Goal: Task Accomplishment & Management: Complete application form

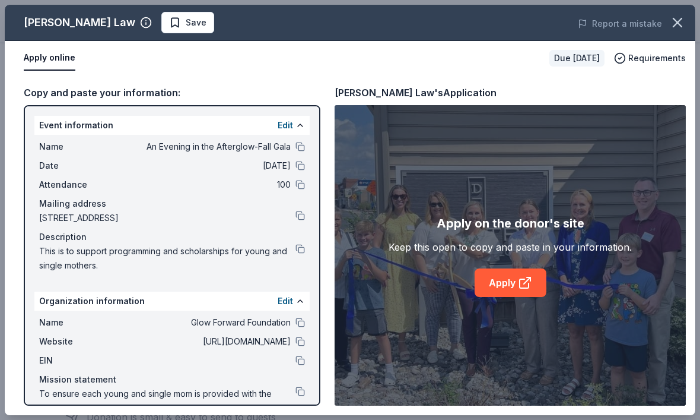
scroll to position [222, 0]
click at [502, 297] on link "Apply" at bounding box center [511, 282] width 72 height 28
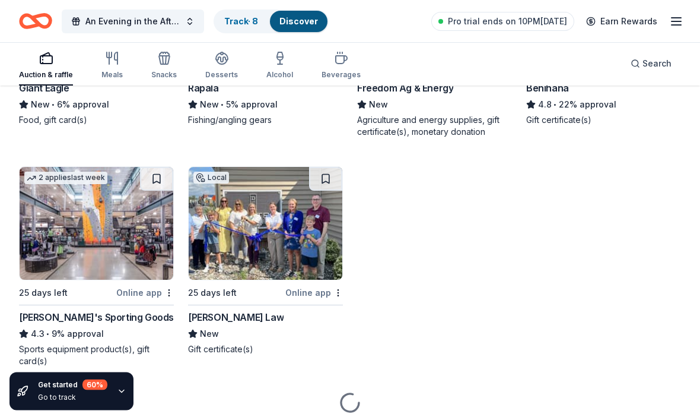
scroll to position [5022, 0]
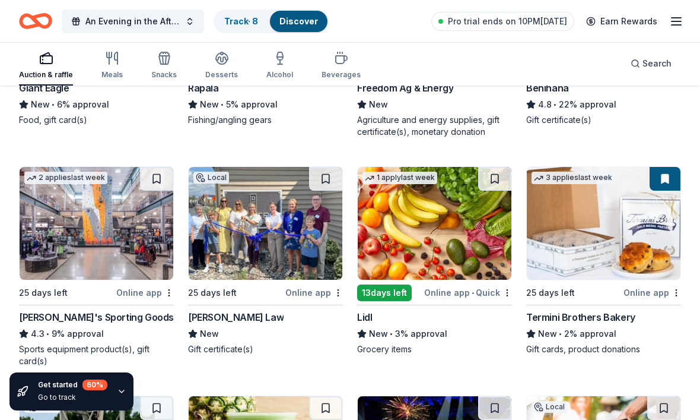
click at [411, 246] on img at bounding box center [435, 223] width 154 height 113
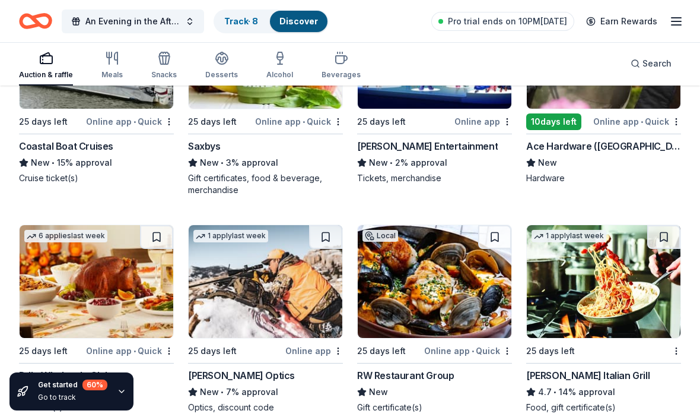
scroll to position [5443, 0]
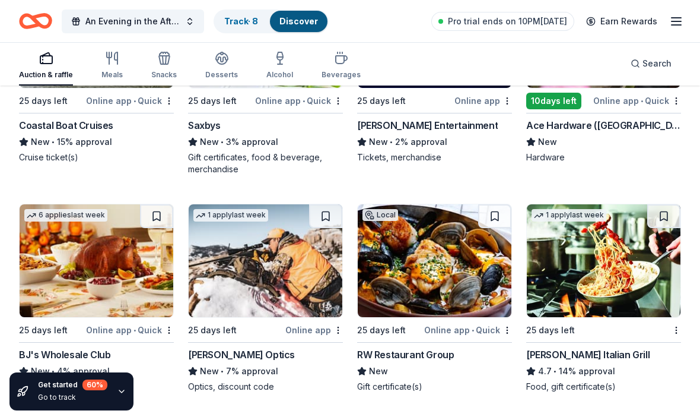
click at [121, 284] on img at bounding box center [97, 260] width 154 height 113
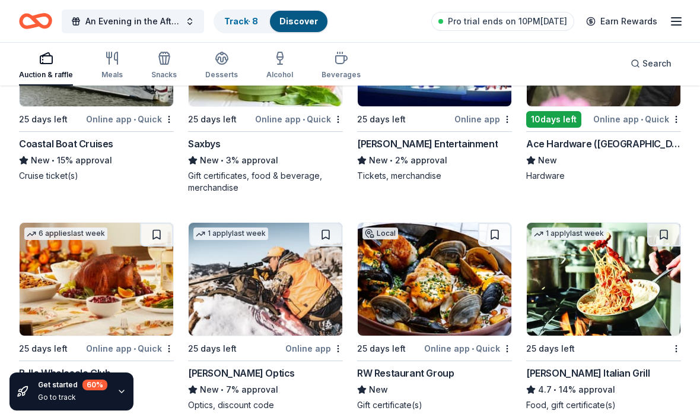
scroll to position [5423, 0]
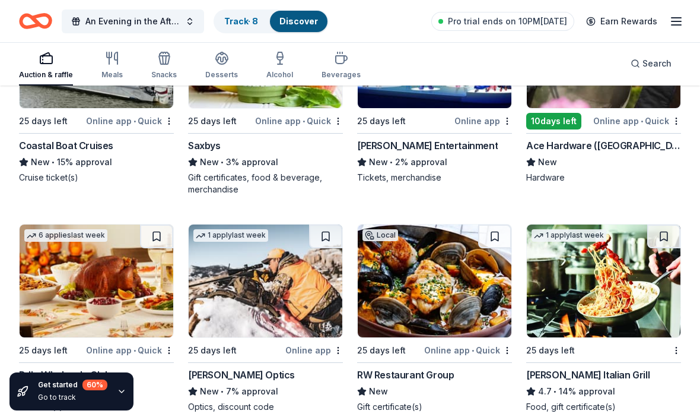
click at [427, 298] on img at bounding box center [435, 280] width 154 height 113
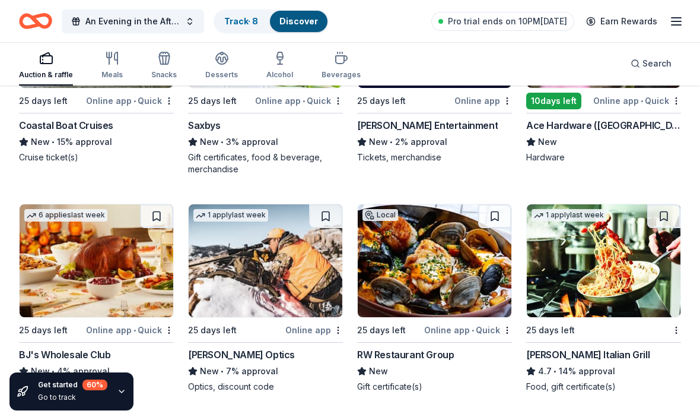
click at [585, 285] on img at bounding box center [604, 260] width 154 height 113
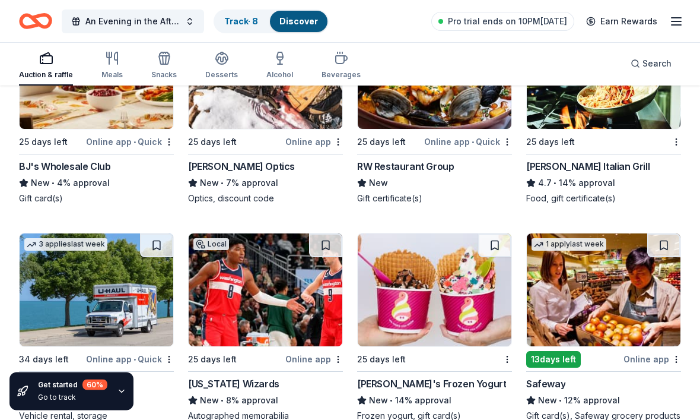
scroll to position [5650, 0]
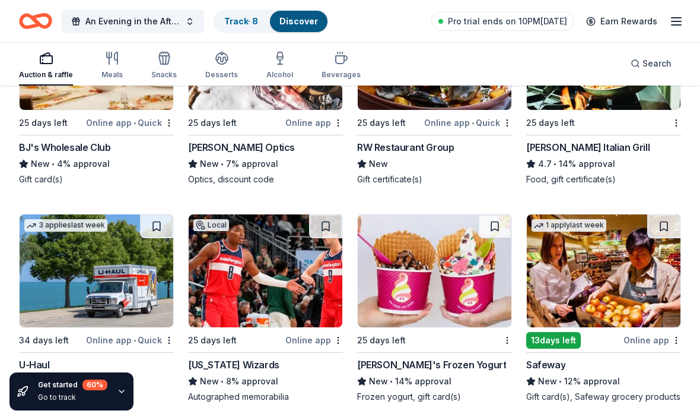
click at [571, 279] on img at bounding box center [604, 270] width 154 height 113
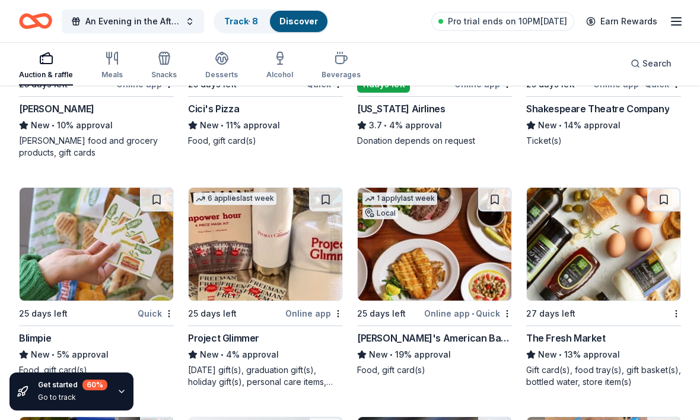
scroll to position [6124, 0]
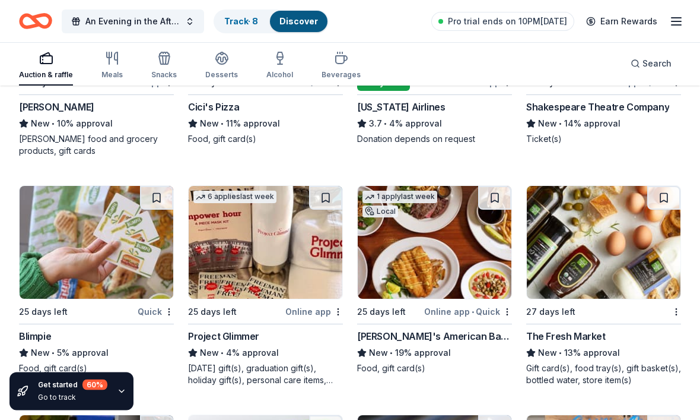
click at [438, 249] on img at bounding box center [435, 242] width 154 height 113
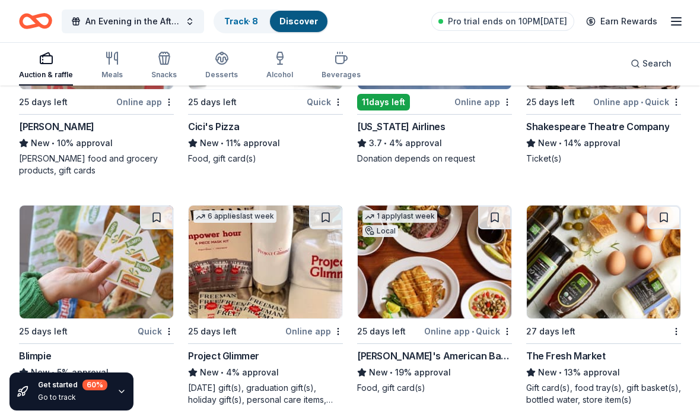
scroll to position [6105, 0]
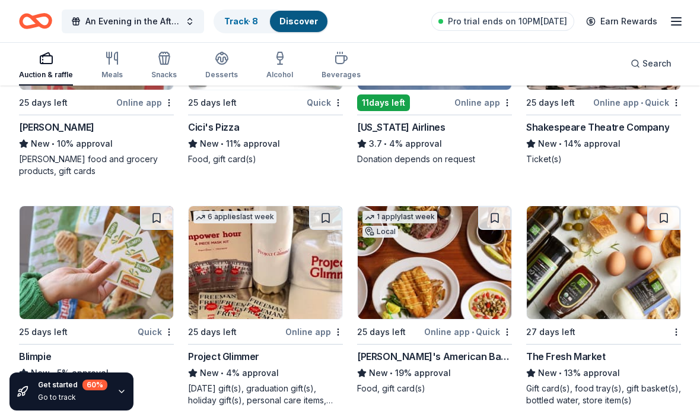
click at [591, 284] on img at bounding box center [604, 262] width 154 height 113
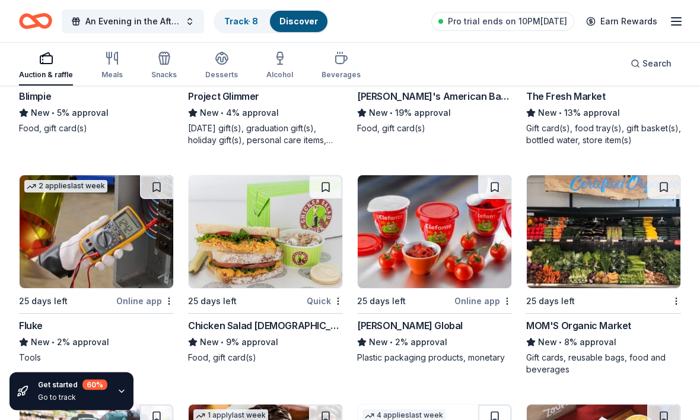
scroll to position [6365, 0]
click at [267, 256] on img at bounding box center [266, 231] width 154 height 113
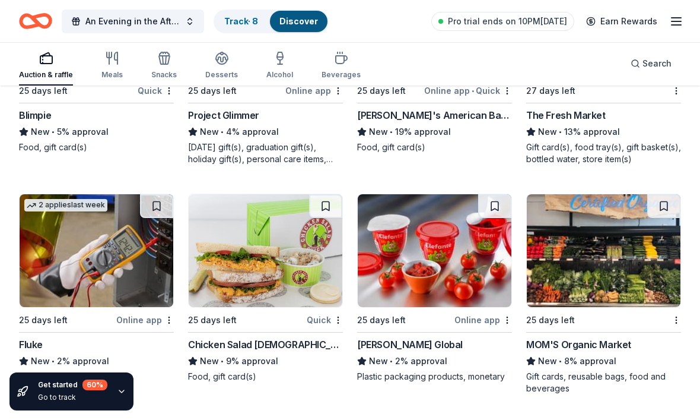
scroll to position [6345, 0]
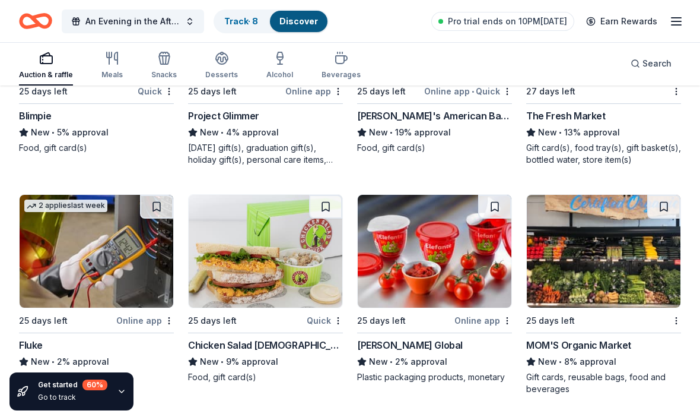
click at [585, 259] on img at bounding box center [604, 251] width 154 height 113
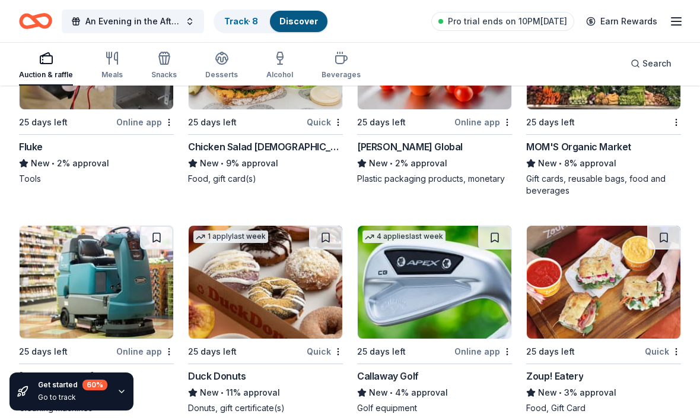
scroll to position [6544, 0]
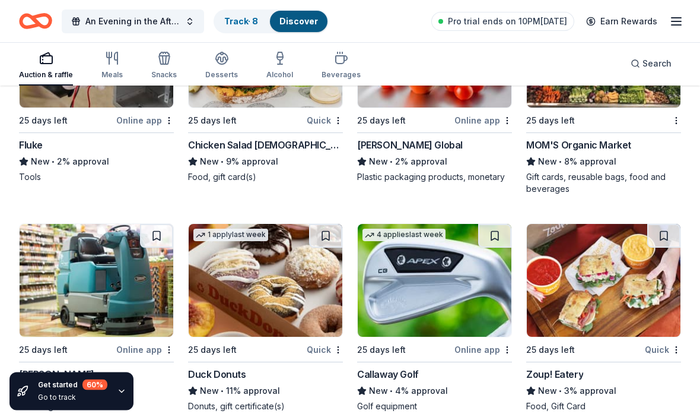
click at [247, 303] on img at bounding box center [266, 280] width 154 height 113
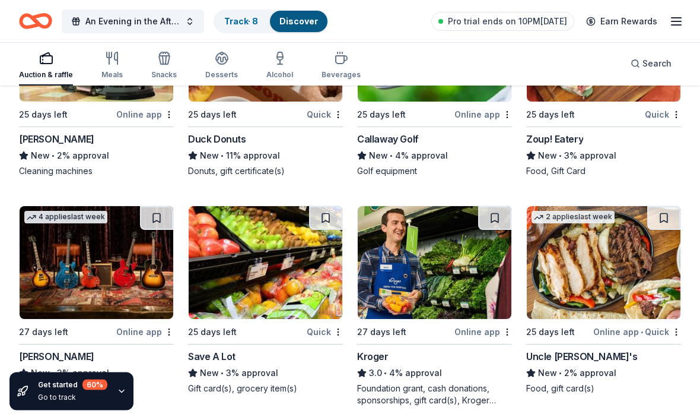
scroll to position [6780, 0]
click at [274, 266] on img at bounding box center [266, 262] width 154 height 113
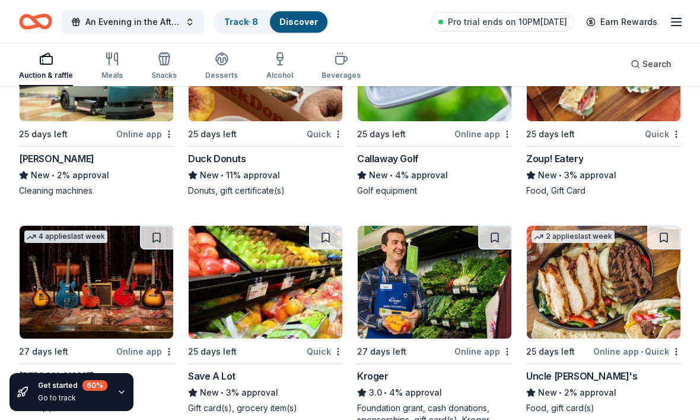
scroll to position [6761, 0]
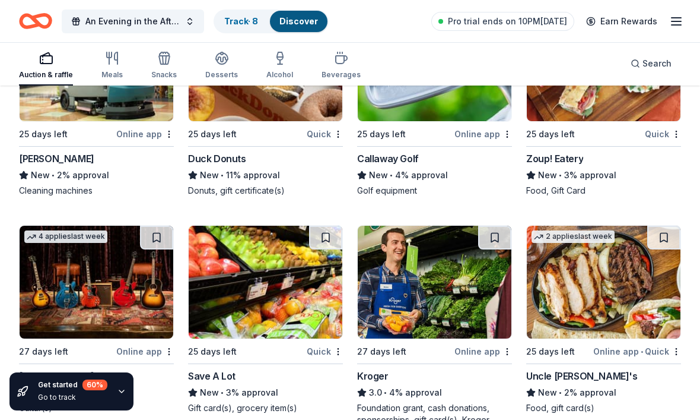
click at [433, 272] on img at bounding box center [435, 282] width 154 height 113
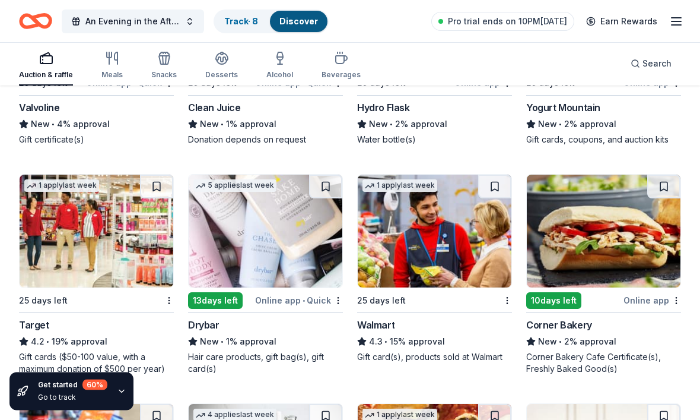
scroll to position [7258, 0]
click at [112, 238] on img at bounding box center [97, 231] width 154 height 113
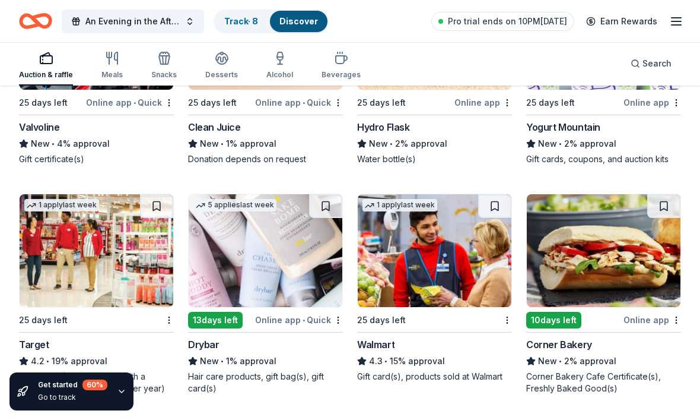
scroll to position [7238, 0]
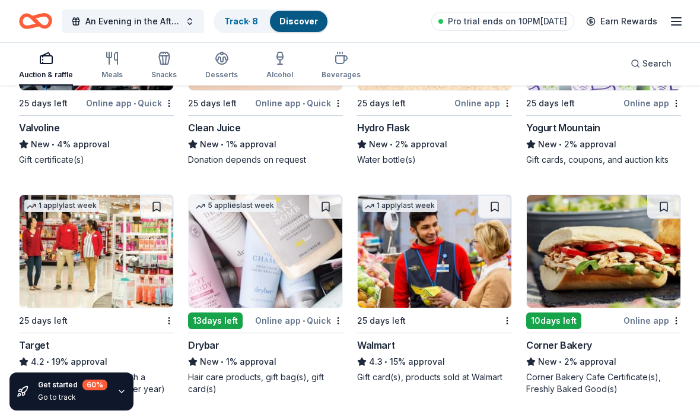
click at [423, 256] on img at bounding box center [435, 251] width 154 height 113
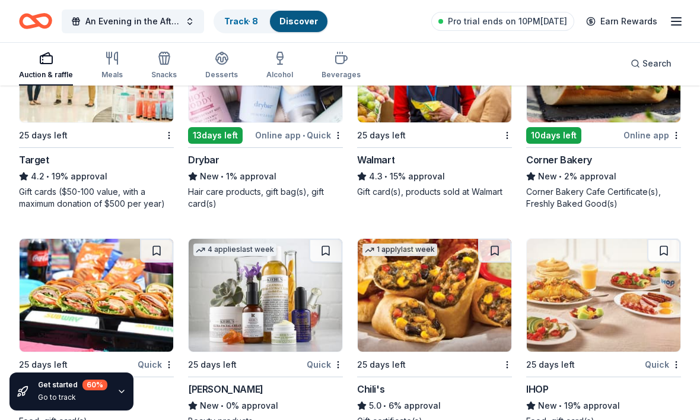
scroll to position [7456, 0]
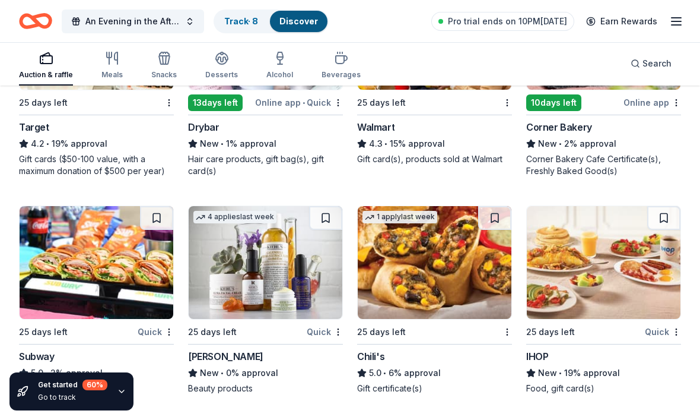
click at [106, 278] on img at bounding box center [97, 262] width 154 height 113
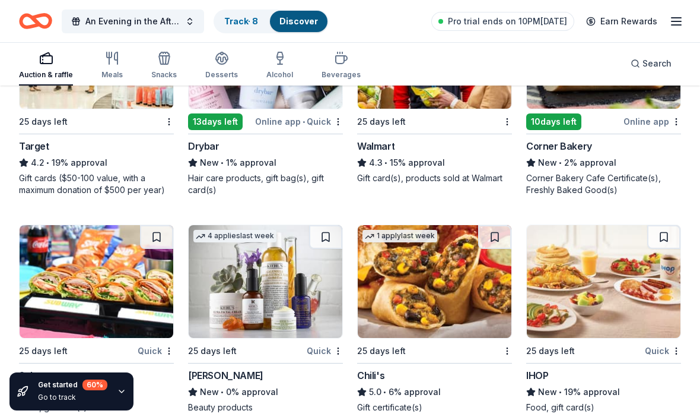
scroll to position [7436, 0]
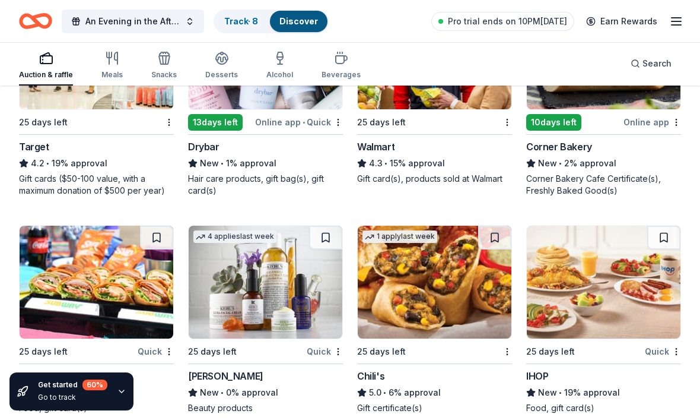
click at [426, 280] on img at bounding box center [435, 282] width 154 height 113
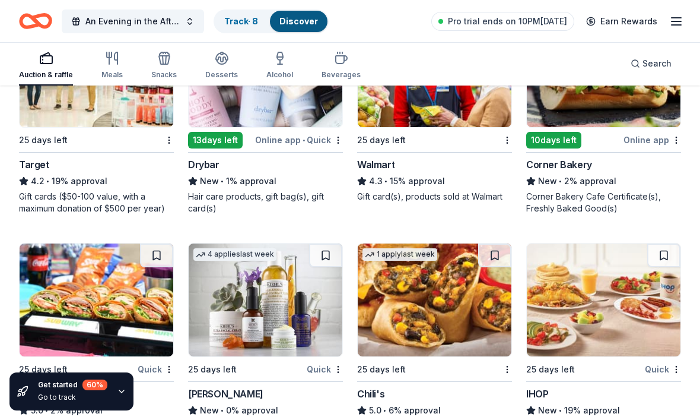
scroll to position [7416, 0]
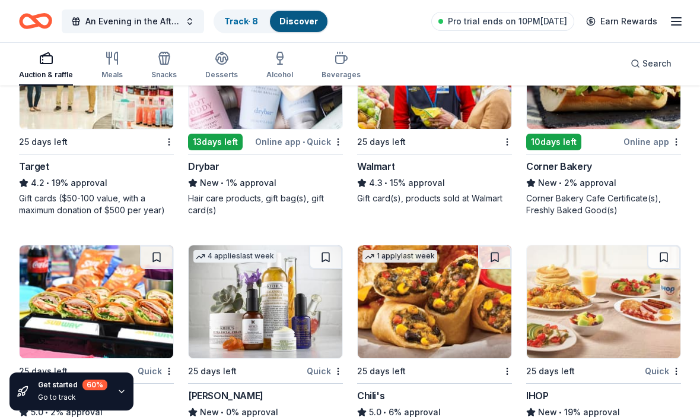
click at [595, 308] on img at bounding box center [604, 301] width 154 height 113
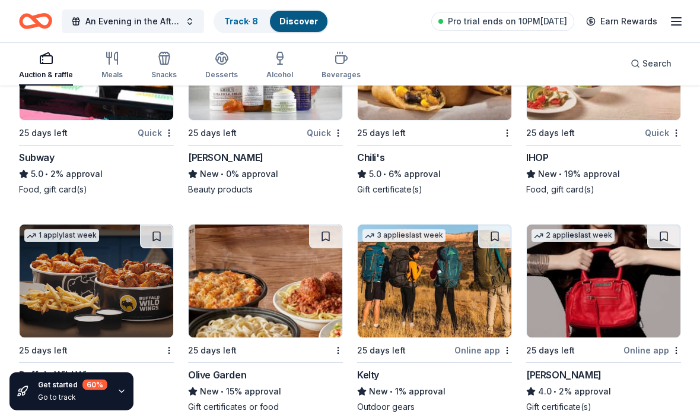
scroll to position [7660, 0]
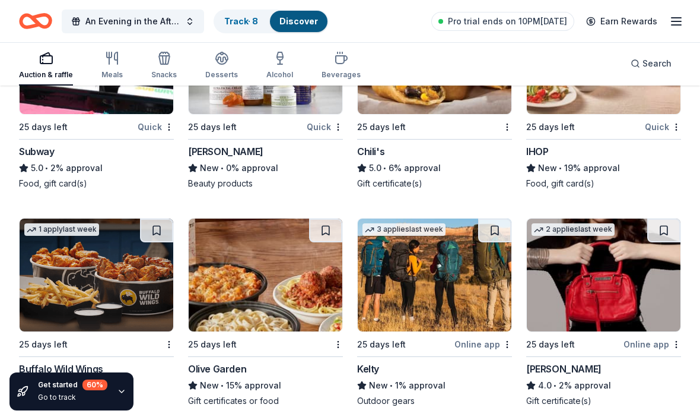
click at [84, 291] on img at bounding box center [97, 274] width 154 height 113
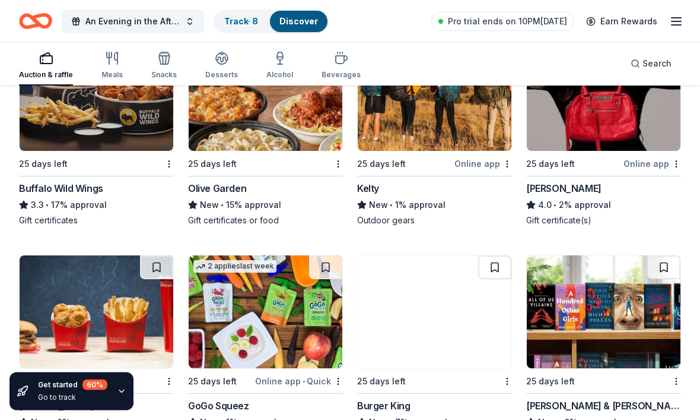
scroll to position [7846, 0]
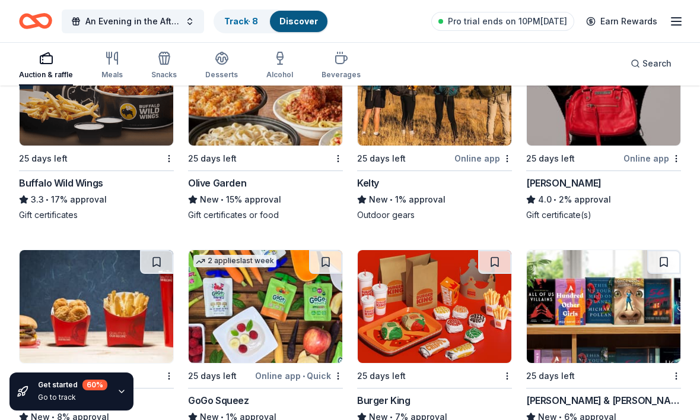
click at [77, 309] on img at bounding box center [97, 306] width 154 height 113
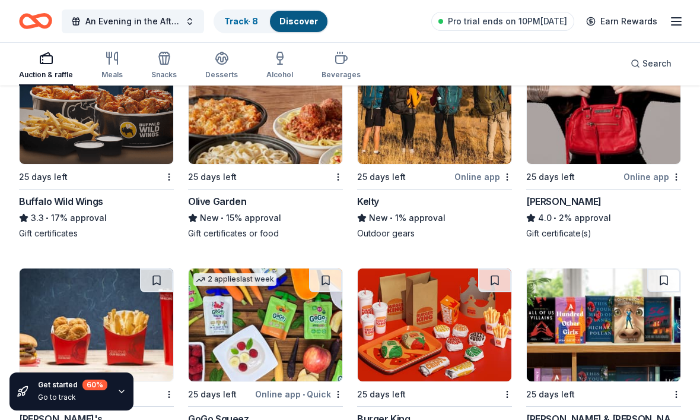
scroll to position [7827, 0]
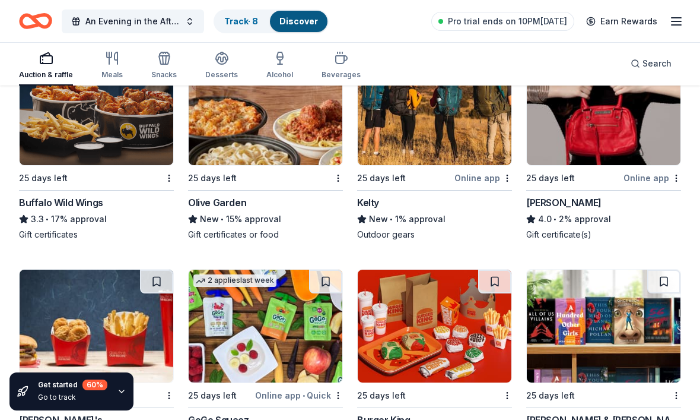
click at [446, 341] on img at bounding box center [435, 325] width 154 height 113
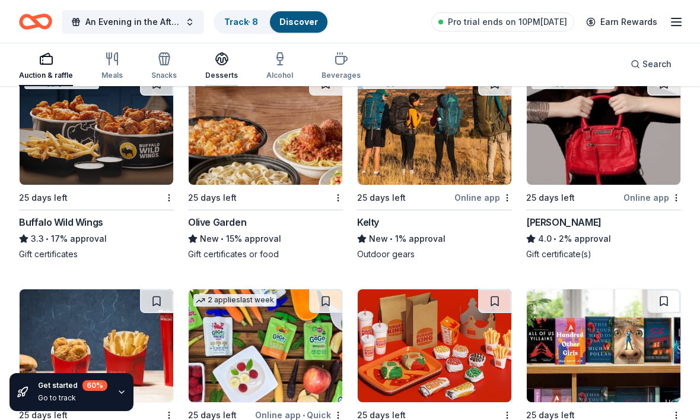
scroll to position [7807, 0]
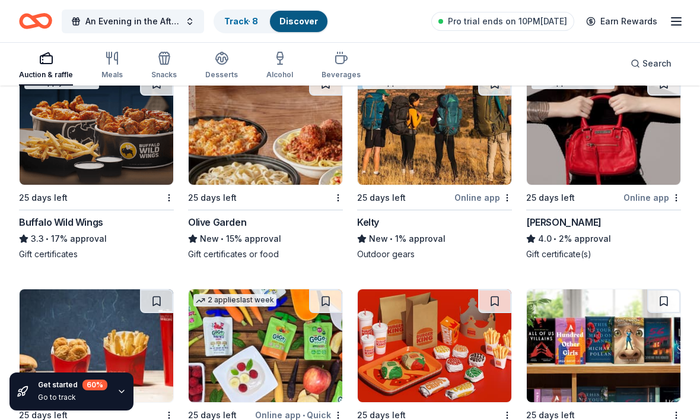
click at [594, 347] on img at bounding box center [604, 345] width 154 height 113
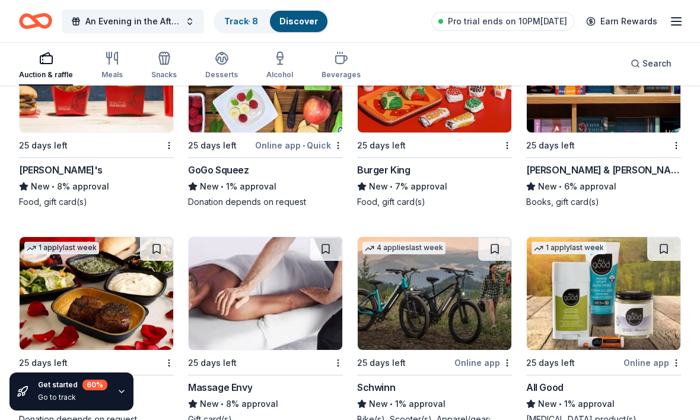
scroll to position [8112, 0]
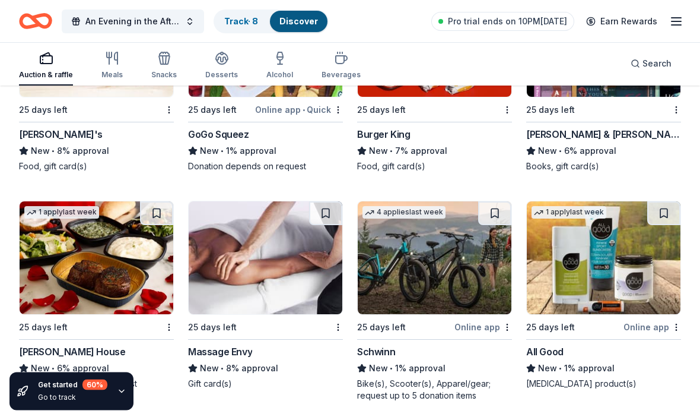
click at [100, 265] on img at bounding box center [97, 258] width 154 height 113
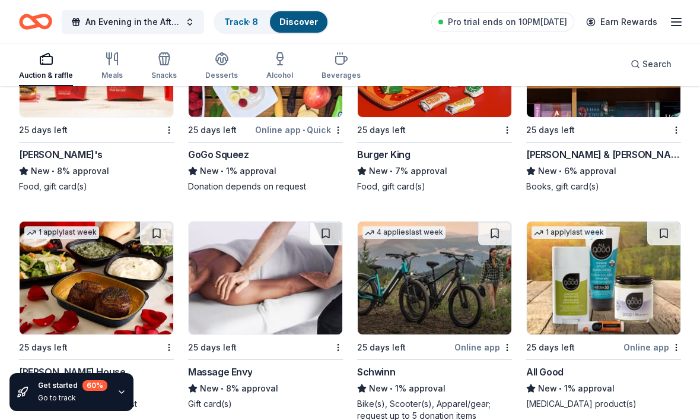
scroll to position [8092, 0]
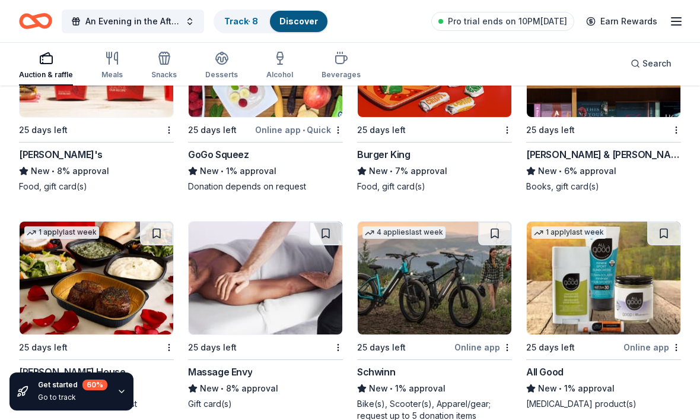
click at [256, 274] on img at bounding box center [266, 277] width 154 height 113
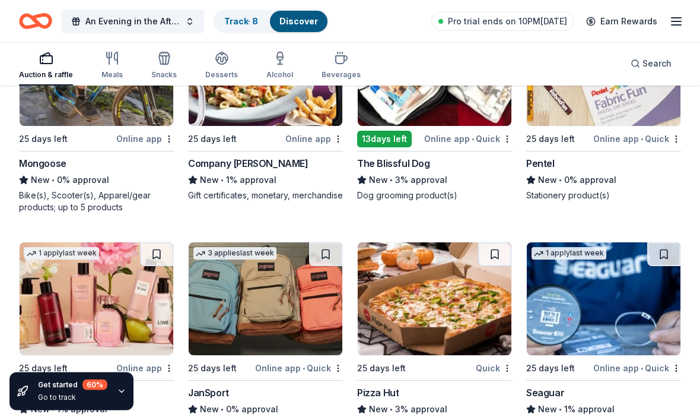
scroll to position [8544, 0]
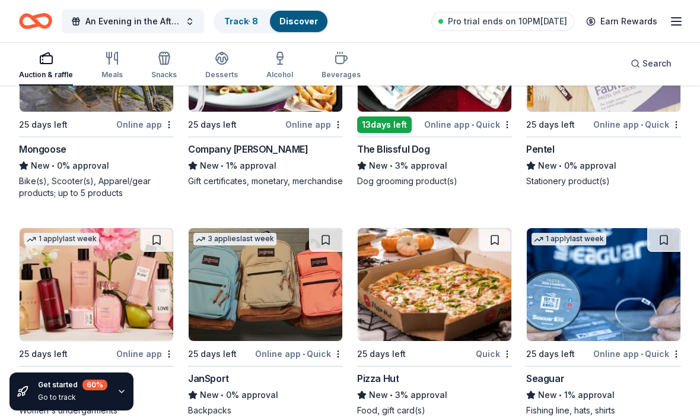
click at [97, 300] on img at bounding box center [97, 284] width 154 height 113
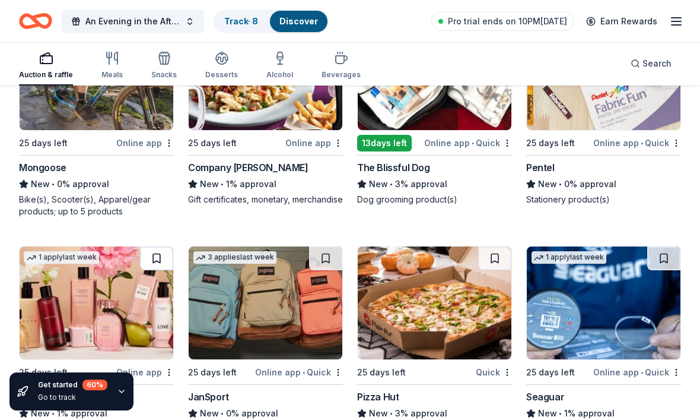
scroll to position [8524, 0]
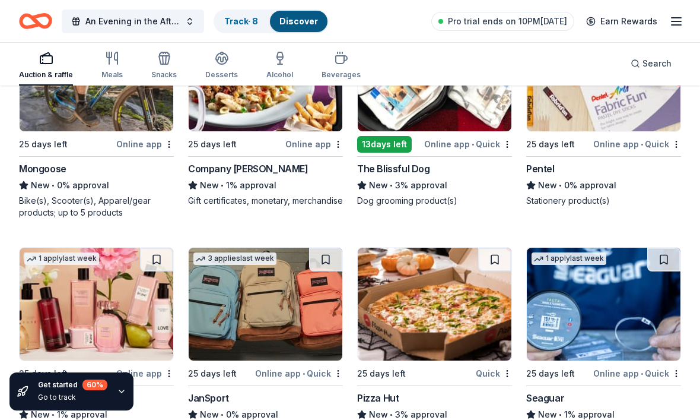
click at [266, 294] on img at bounding box center [266, 304] width 154 height 113
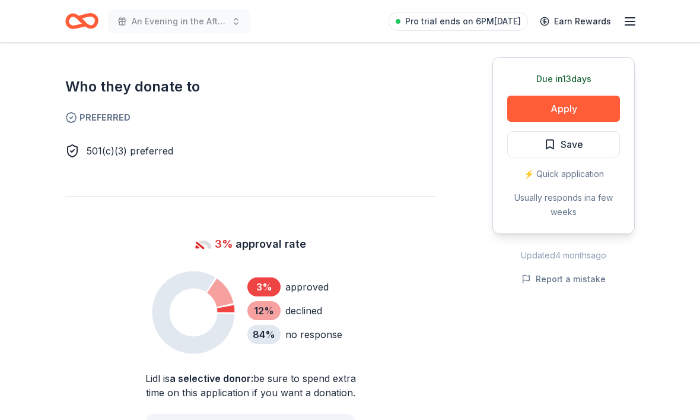
scroll to position [704, 0]
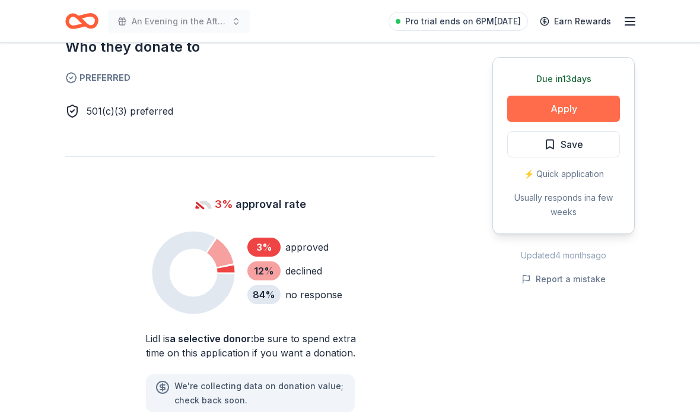
click at [551, 113] on button "Apply" at bounding box center [564, 109] width 113 height 26
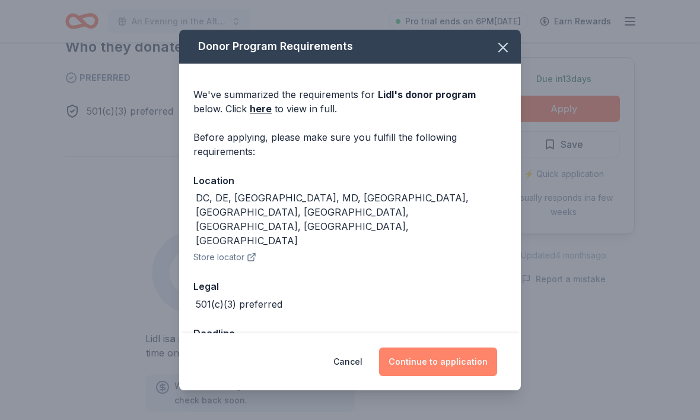
click at [436, 376] on button "Continue to application" at bounding box center [438, 361] width 118 height 28
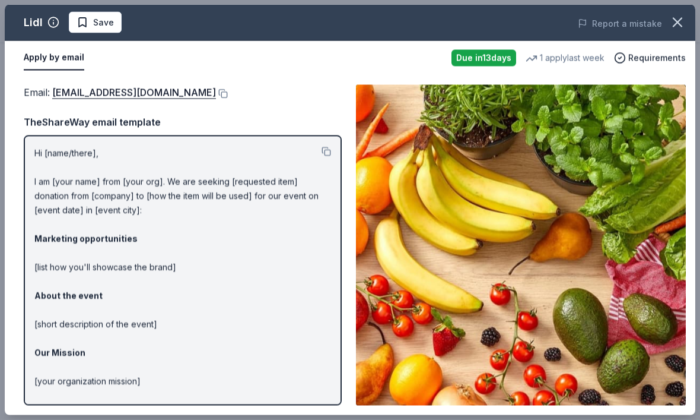
scroll to position [695, 0]
click at [260, 63] on div "Apply by email" at bounding box center [233, 58] width 418 height 25
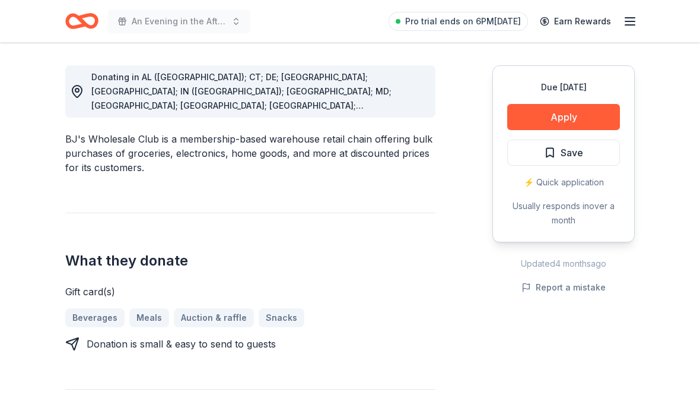
scroll to position [376, 0]
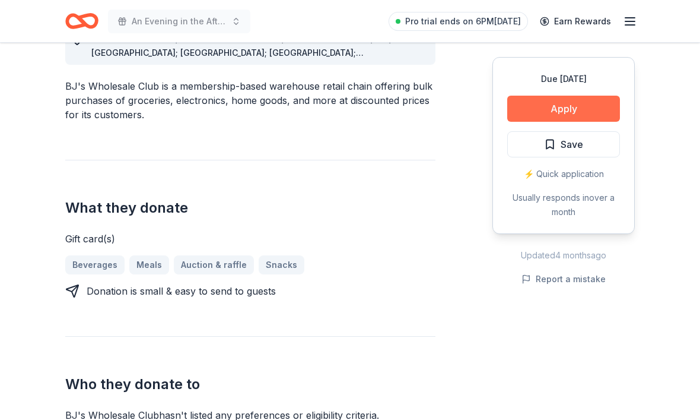
click at [575, 113] on button "Apply" at bounding box center [564, 109] width 113 height 26
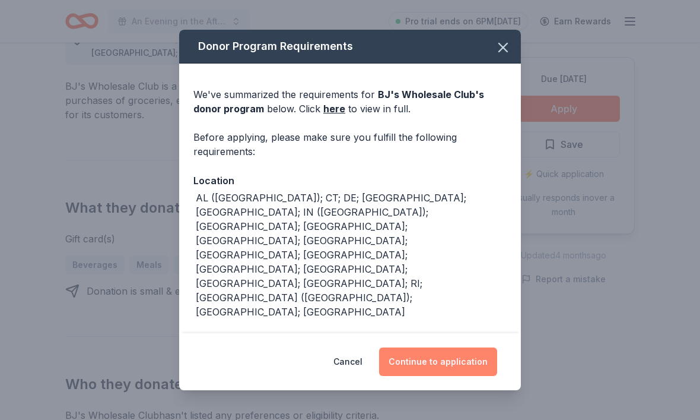
click at [436, 354] on button "Continue to application" at bounding box center [438, 361] width 118 height 28
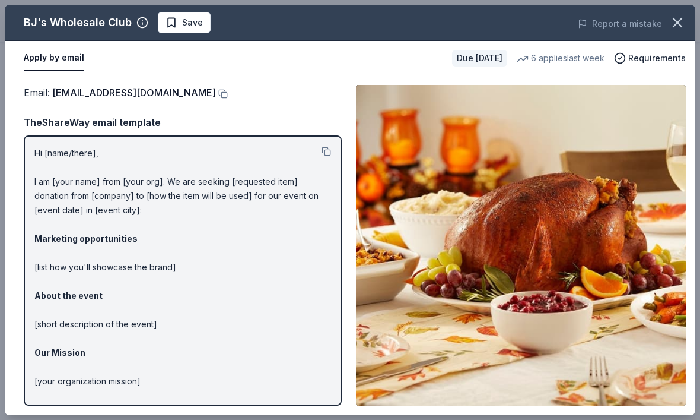
scroll to position [416, 0]
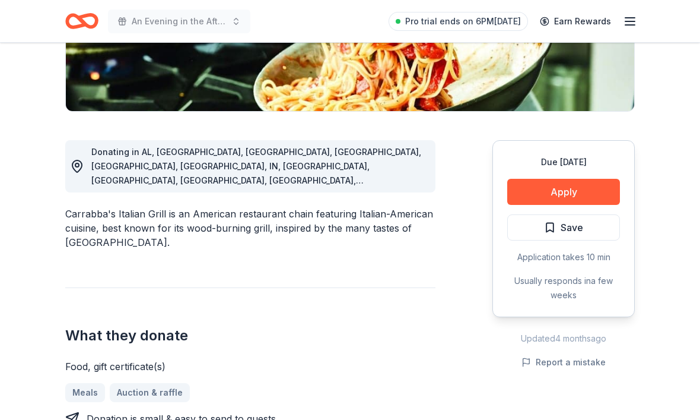
scroll to position [331, 0]
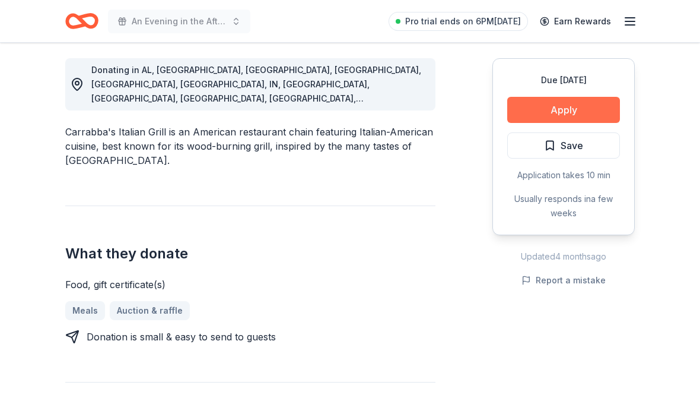
click at [559, 114] on button "Apply" at bounding box center [564, 110] width 113 height 26
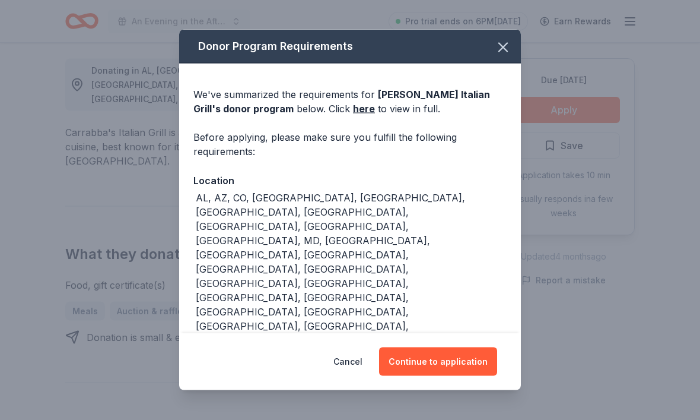
scroll to position [331, 0]
click at [413, 370] on button "Continue to application" at bounding box center [438, 361] width 118 height 28
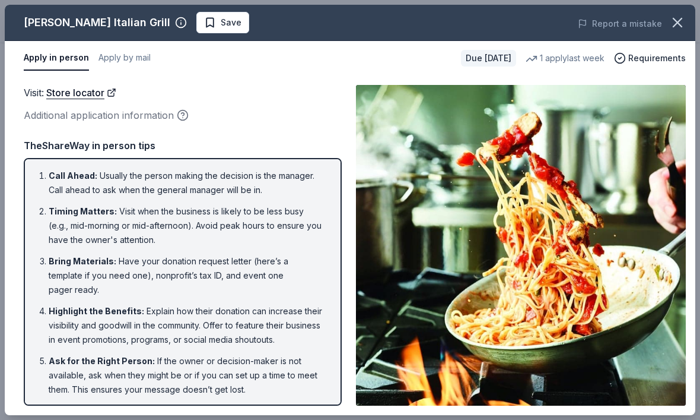
scroll to position [371, 0]
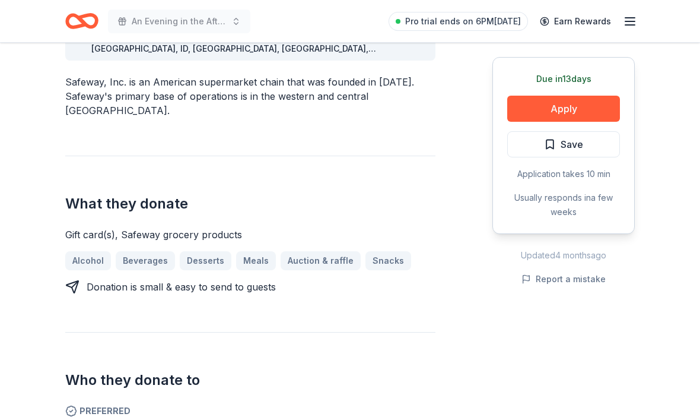
scroll to position [381, 0]
click at [552, 110] on button "Apply" at bounding box center [564, 109] width 113 height 26
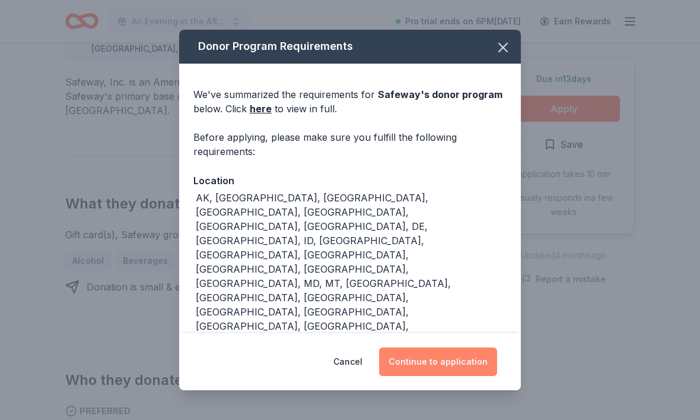
click at [445, 376] on button "Continue to application" at bounding box center [438, 361] width 118 height 28
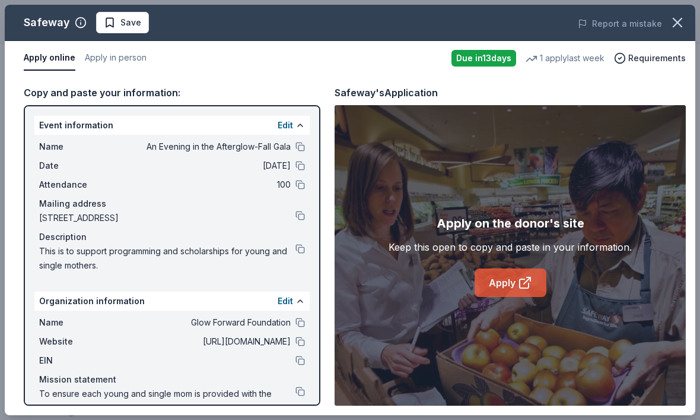
click at [502, 297] on link "Apply" at bounding box center [511, 282] width 72 height 28
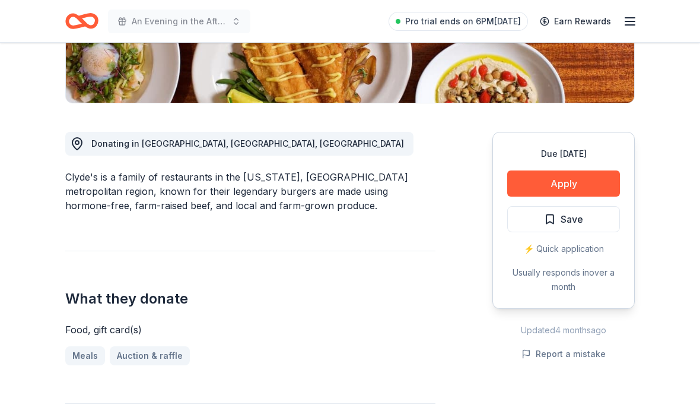
scroll to position [262, 0]
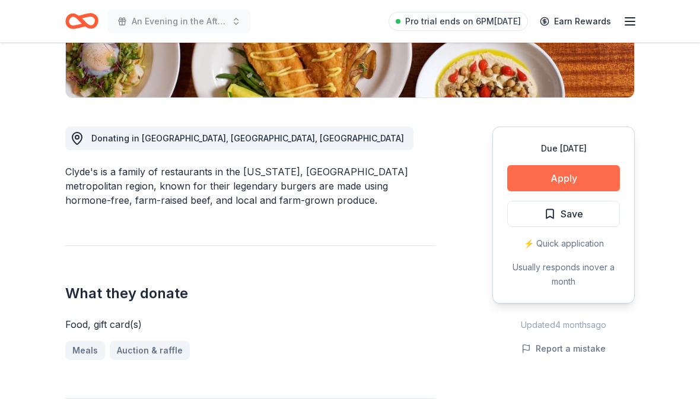
click at [564, 184] on button "Apply" at bounding box center [564, 179] width 113 height 26
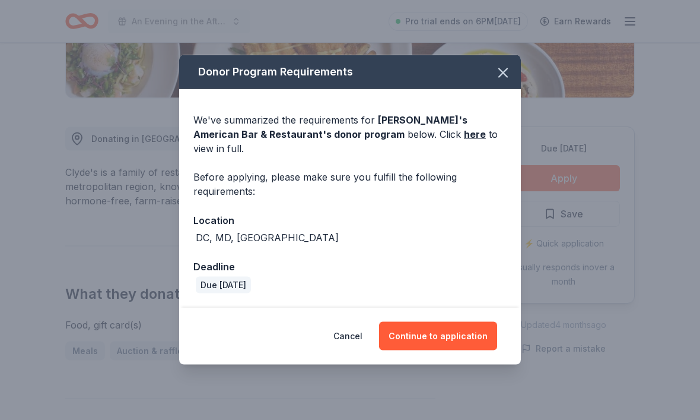
scroll to position [263, 0]
click at [446, 350] on button "Continue to application" at bounding box center [438, 336] width 118 height 28
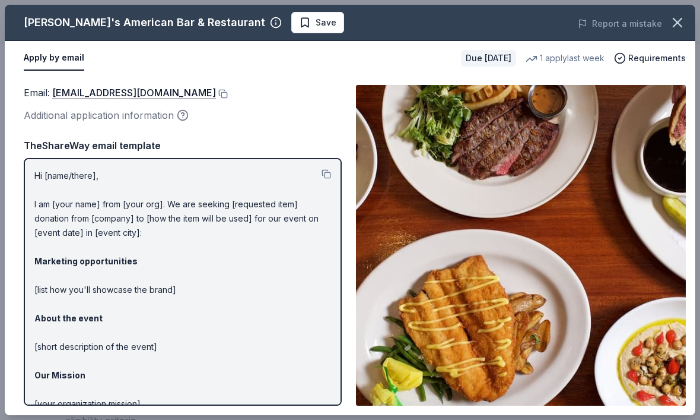
scroll to position [336, 0]
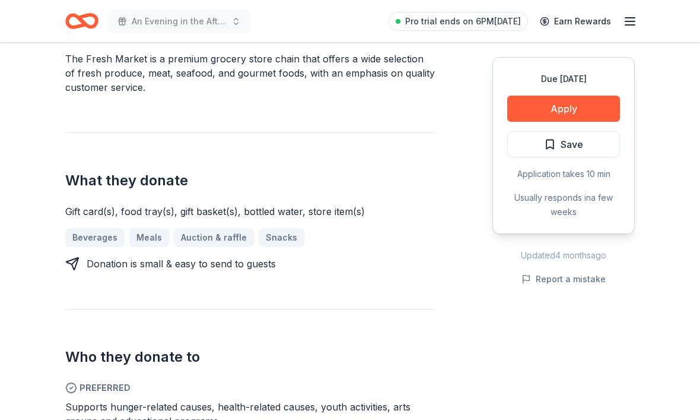
scroll to position [414, 0]
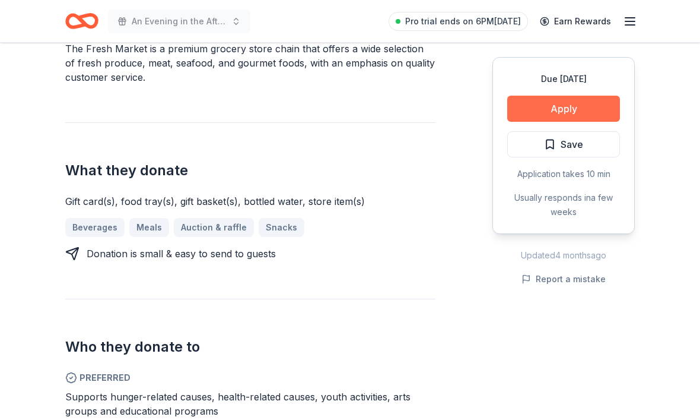
click at [544, 110] on button "Apply" at bounding box center [564, 109] width 113 height 26
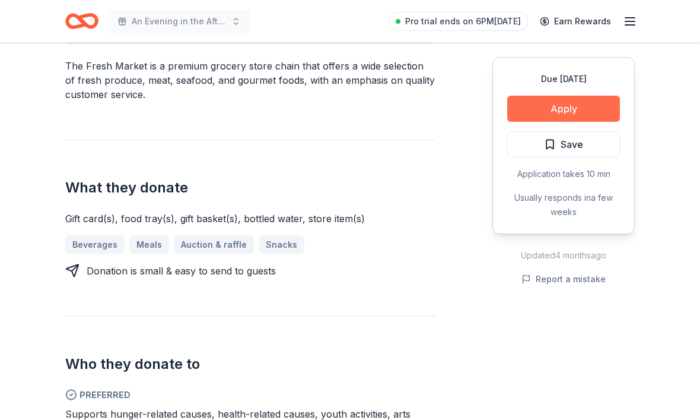
scroll to position [414, 0]
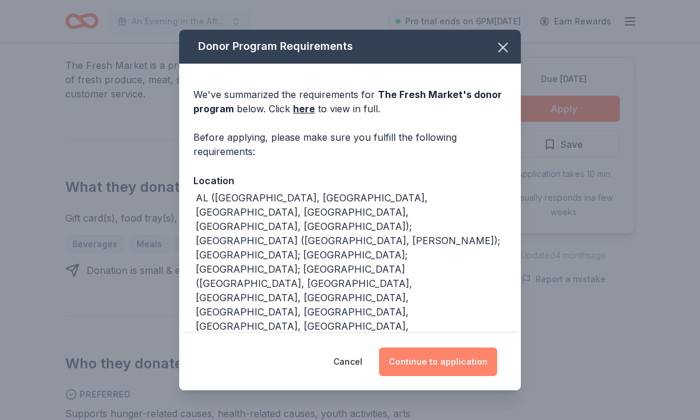
click at [451, 376] on button "Continue to application" at bounding box center [438, 361] width 118 height 28
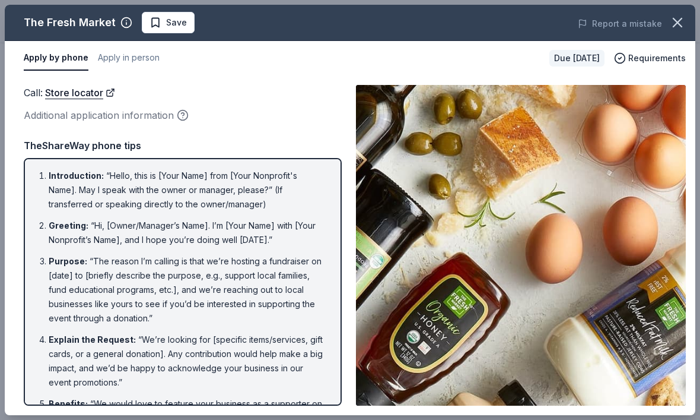
scroll to position [490, 0]
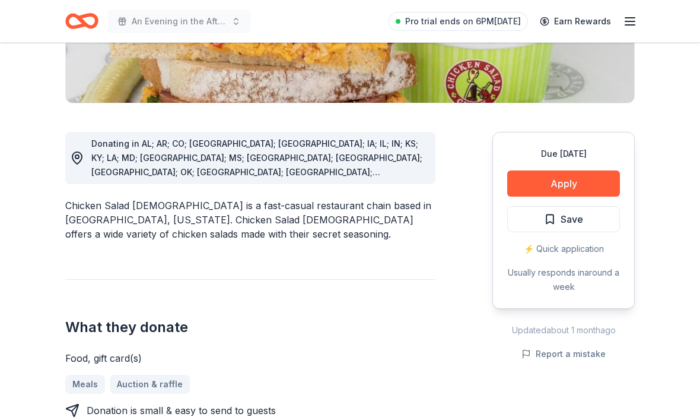
scroll to position [266, 0]
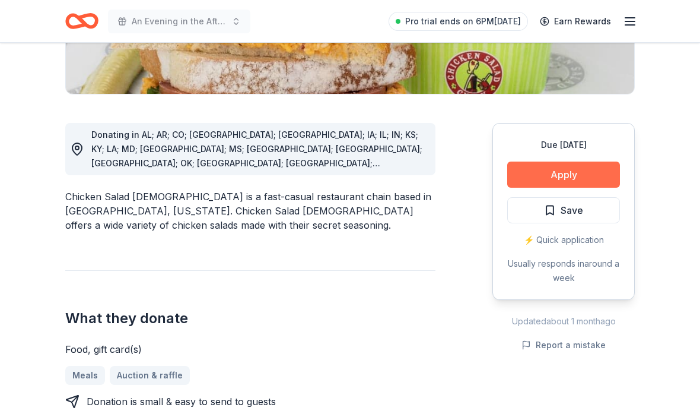
click at [573, 179] on button "Apply" at bounding box center [564, 175] width 113 height 26
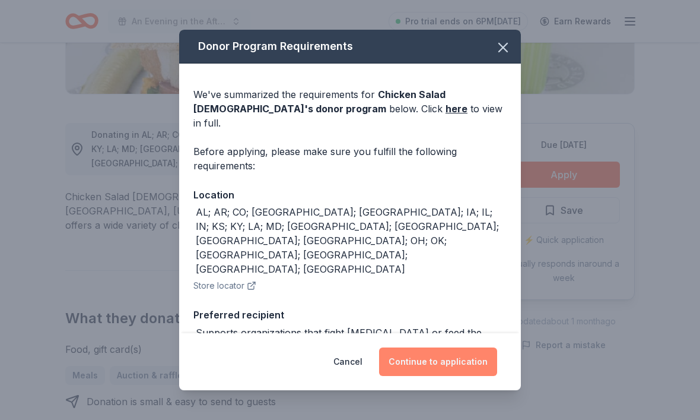
click at [445, 376] on button "Continue to application" at bounding box center [438, 361] width 118 height 28
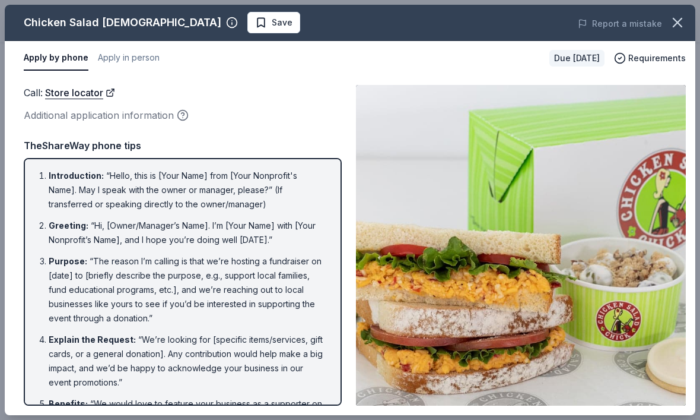
scroll to position [306, 0]
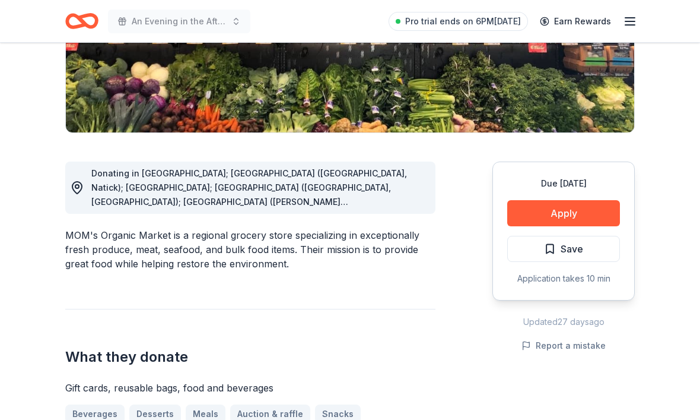
scroll to position [237, 0]
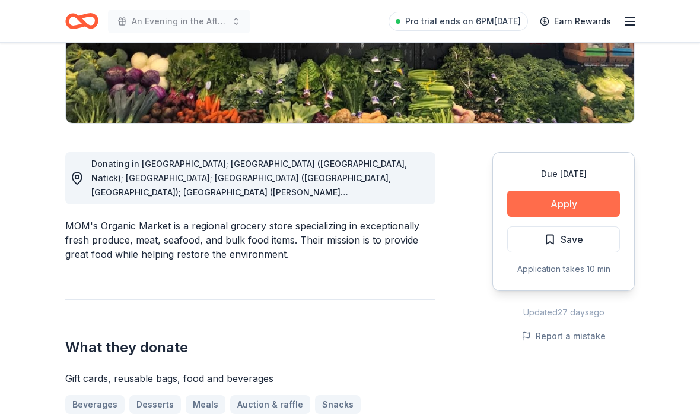
click at [560, 200] on button "Apply" at bounding box center [564, 204] width 113 height 26
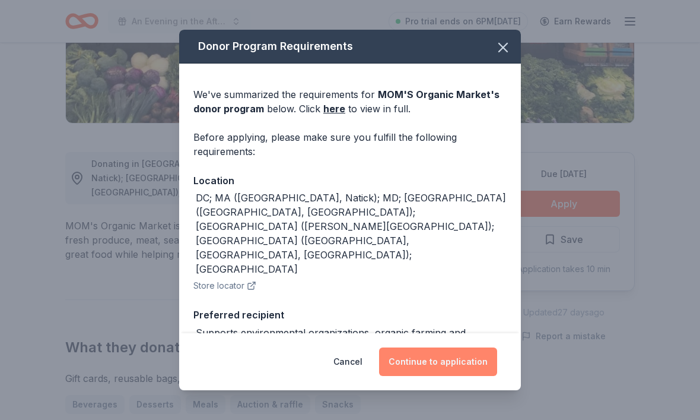
click at [441, 376] on button "Continue to application" at bounding box center [438, 361] width 118 height 28
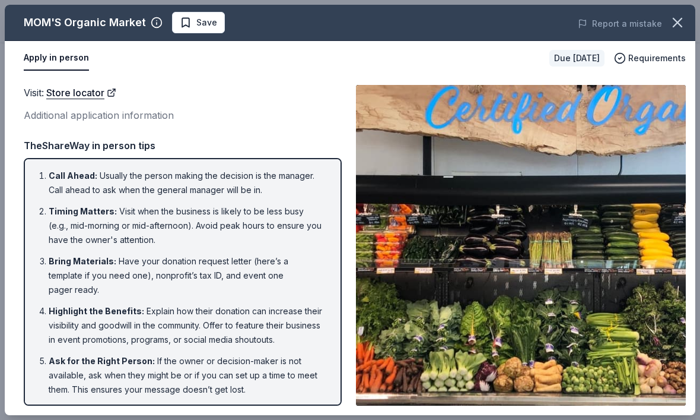
scroll to position [277, 0]
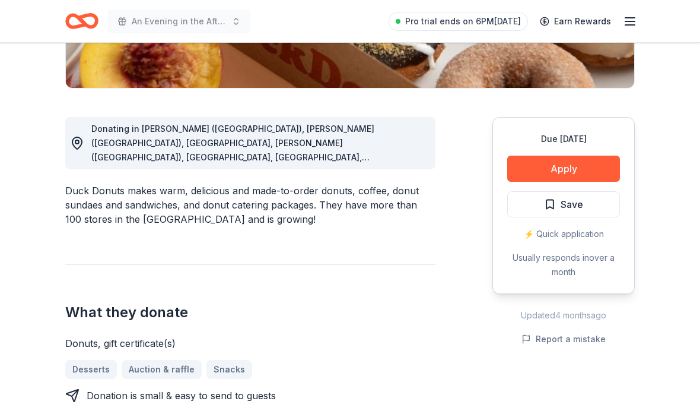
scroll to position [272, 0]
click at [557, 173] on button "Apply" at bounding box center [564, 169] width 113 height 26
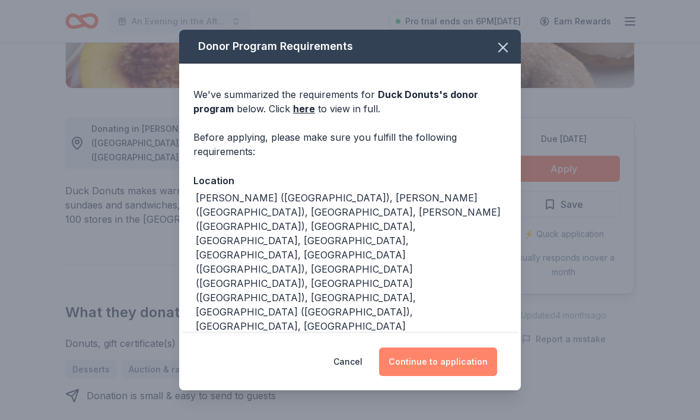
click at [439, 375] on button "Continue to application" at bounding box center [438, 361] width 118 height 28
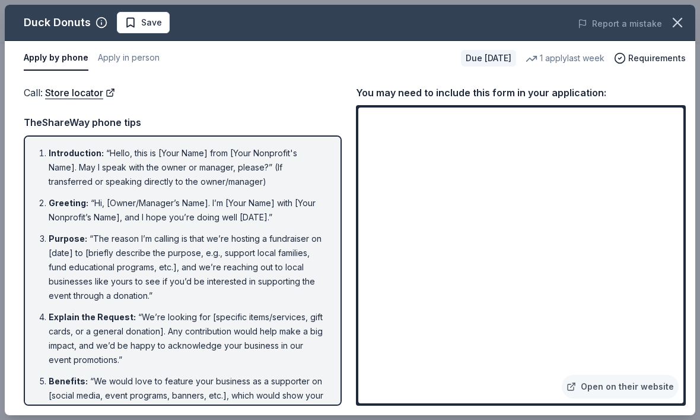
scroll to position [312, 0]
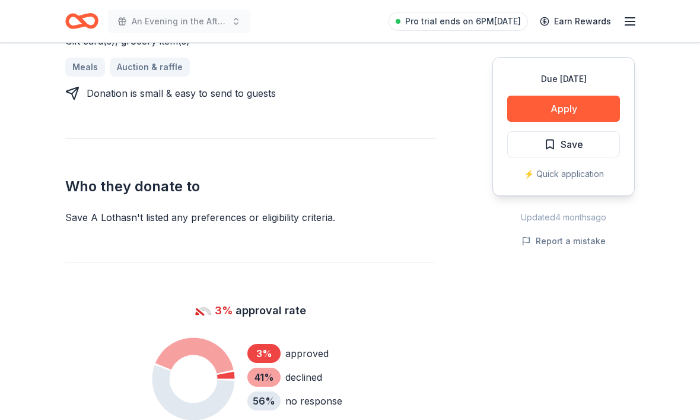
scroll to position [575, 0]
click at [540, 112] on button "Apply" at bounding box center [564, 109] width 113 height 26
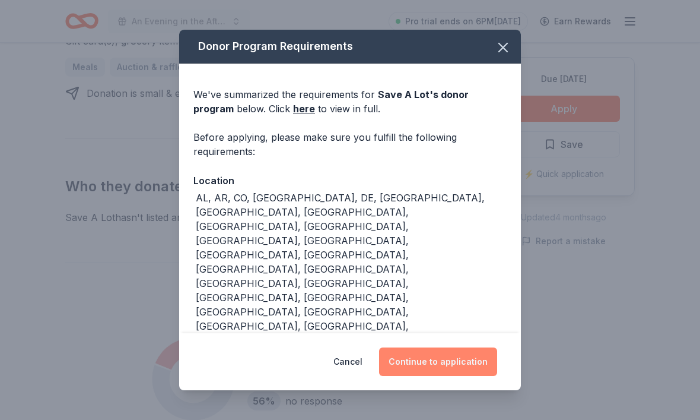
click at [440, 359] on button "Continue to application" at bounding box center [438, 361] width 118 height 28
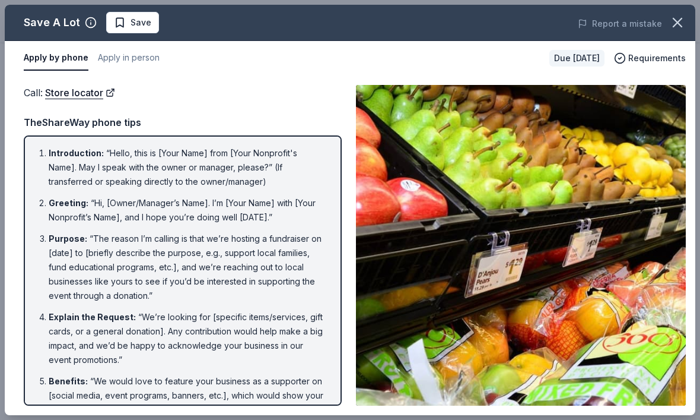
scroll to position [614, 0]
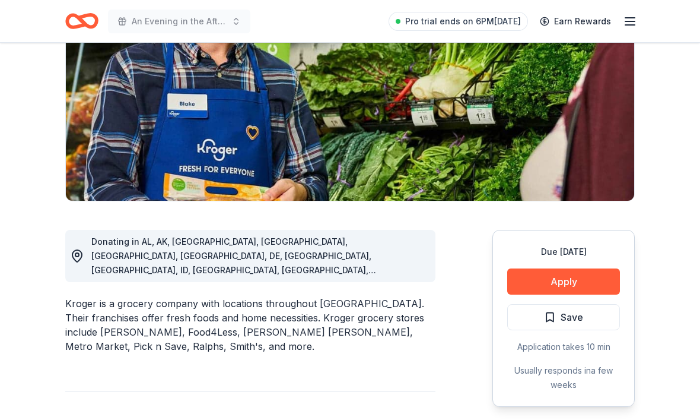
scroll to position [195, 0]
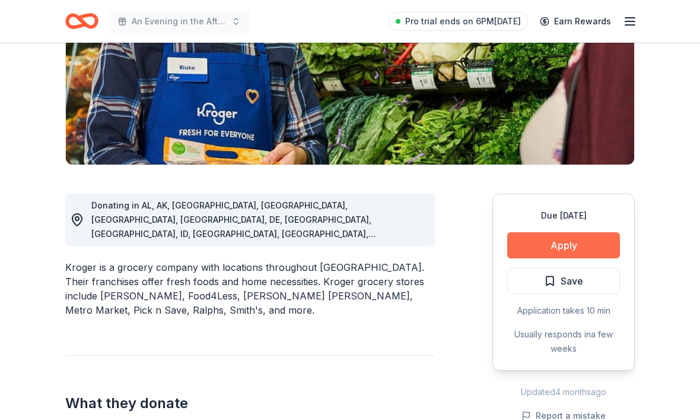
click at [562, 250] on button "Apply" at bounding box center [564, 246] width 113 height 26
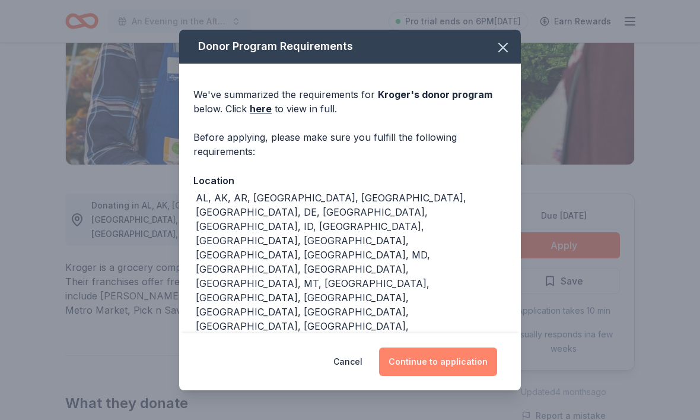
click at [452, 376] on button "Continue to application" at bounding box center [438, 361] width 118 height 28
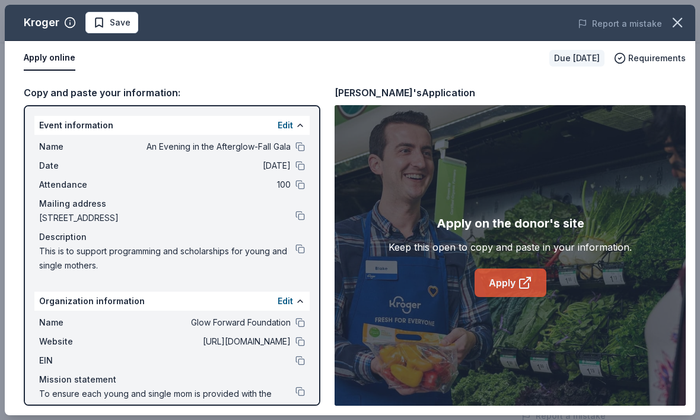
click at [519, 290] on icon at bounding box center [525, 282] width 14 height 14
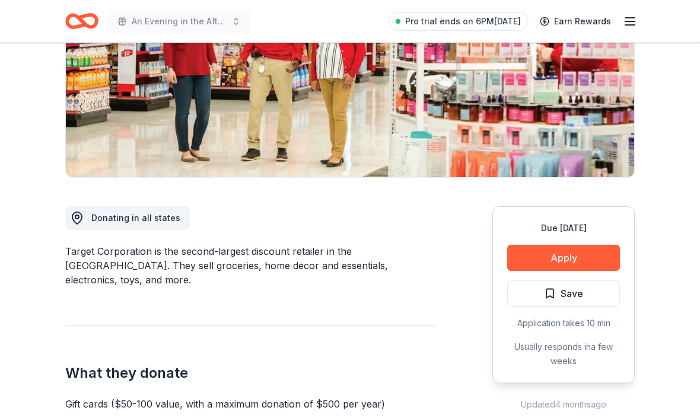
scroll to position [231, 0]
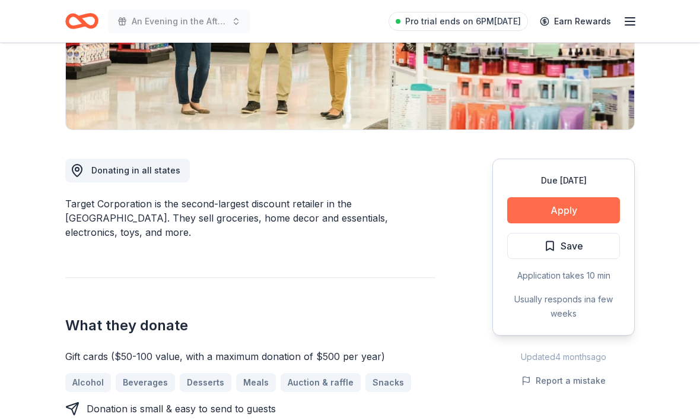
click at [550, 217] on button "Apply" at bounding box center [564, 210] width 113 height 26
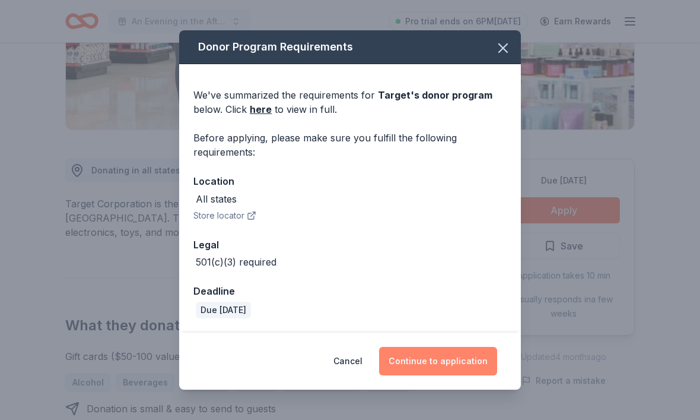
click at [430, 375] on button "Continue to application" at bounding box center [438, 361] width 118 height 28
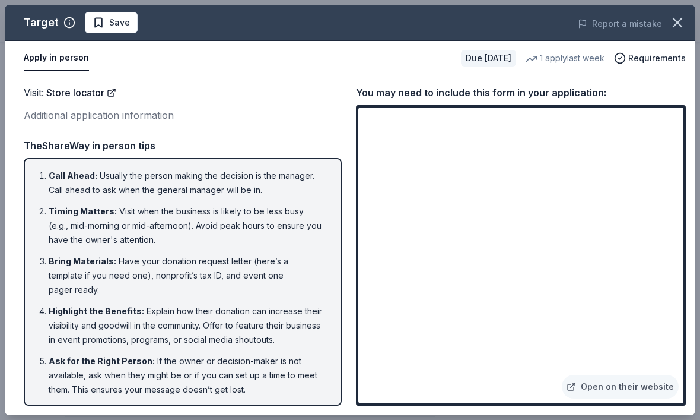
scroll to position [271, 0]
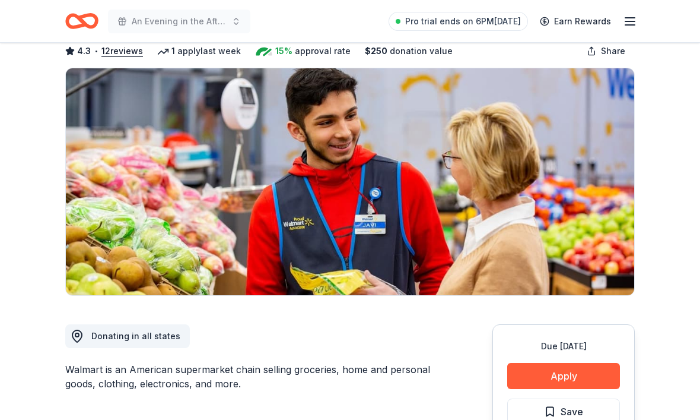
scroll to position [95, 0]
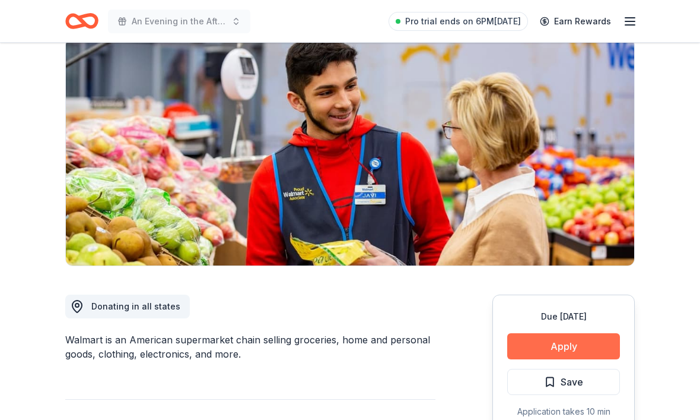
click at [559, 346] on button "Apply" at bounding box center [564, 346] width 113 height 26
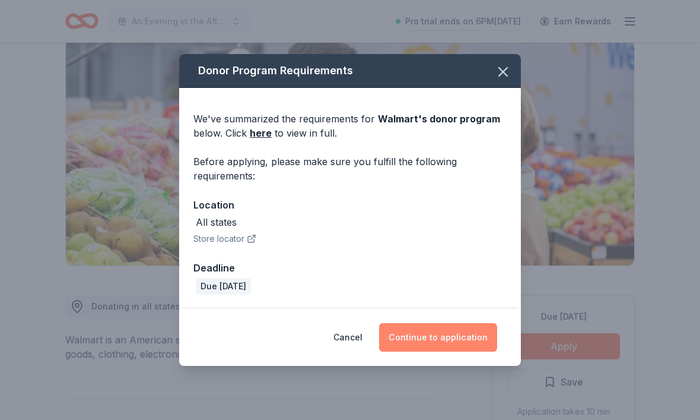
click at [458, 348] on button "Continue to application" at bounding box center [438, 337] width 118 height 28
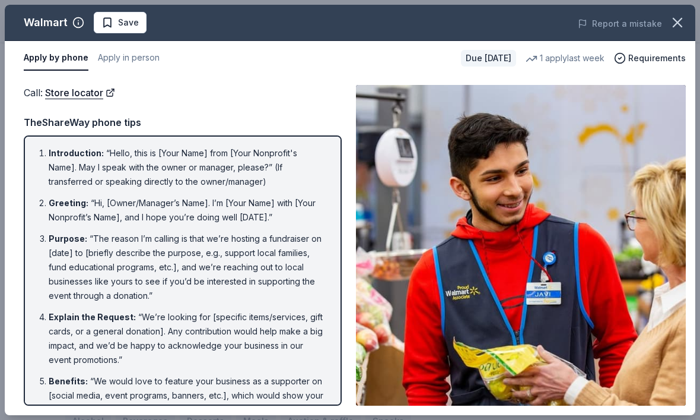
scroll to position [184, 0]
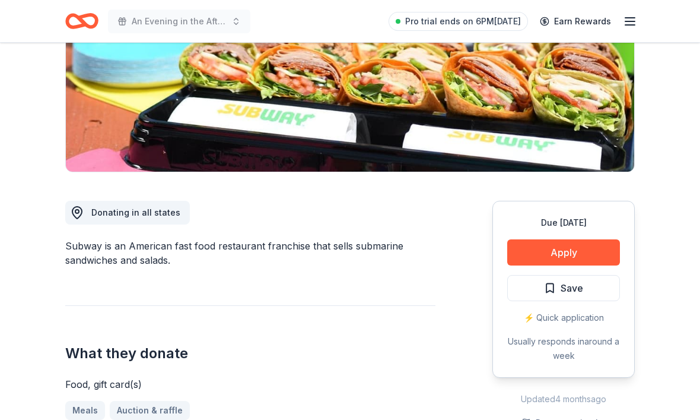
scroll to position [220, 0]
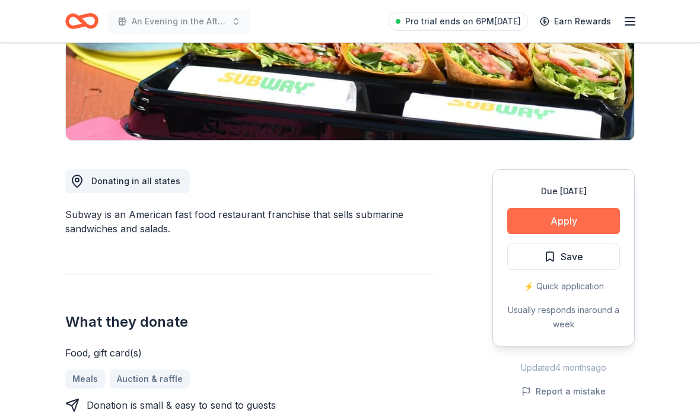
click at [570, 226] on button "Apply" at bounding box center [564, 221] width 113 height 26
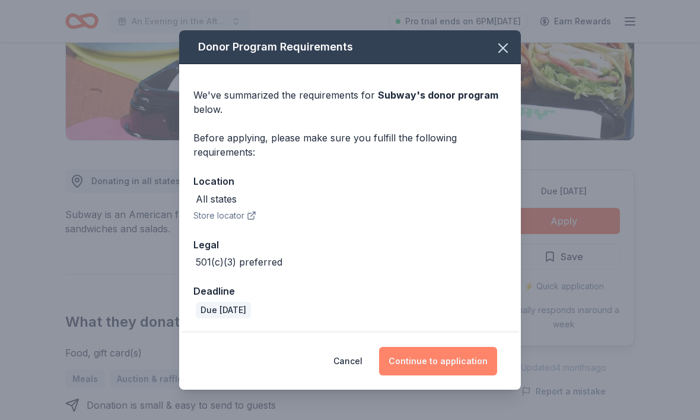
click at [435, 375] on button "Continue to application" at bounding box center [438, 361] width 118 height 28
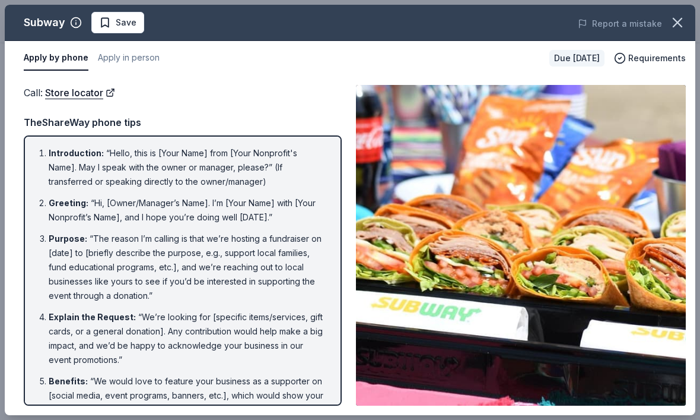
scroll to position [260, 0]
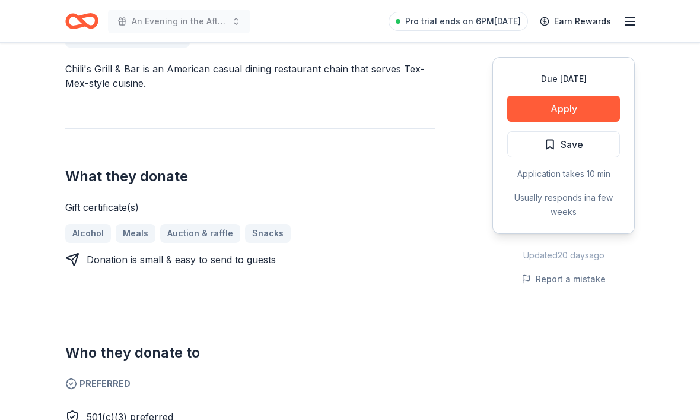
scroll to position [385, 0]
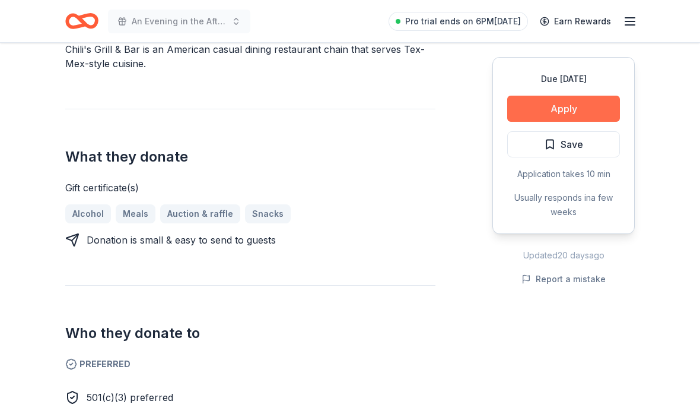
click at [565, 111] on button "Apply" at bounding box center [564, 109] width 113 height 26
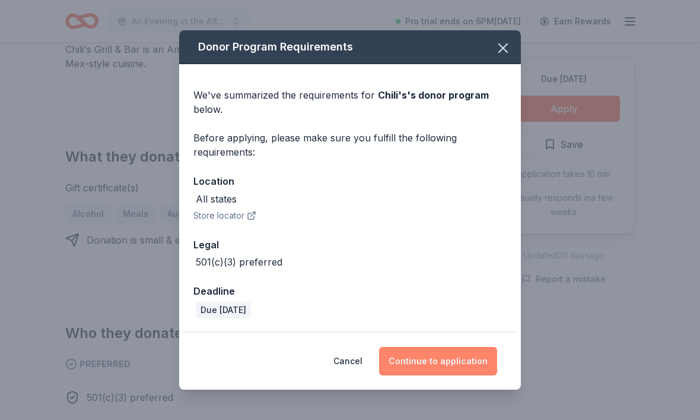
click at [432, 375] on button "Continue to application" at bounding box center [438, 361] width 118 height 28
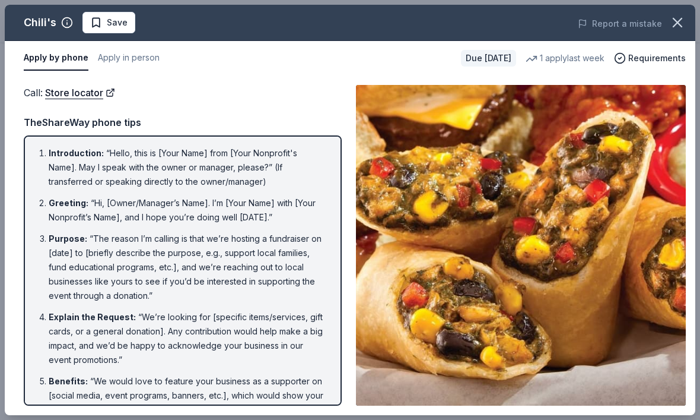
scroll to position [425, 0]
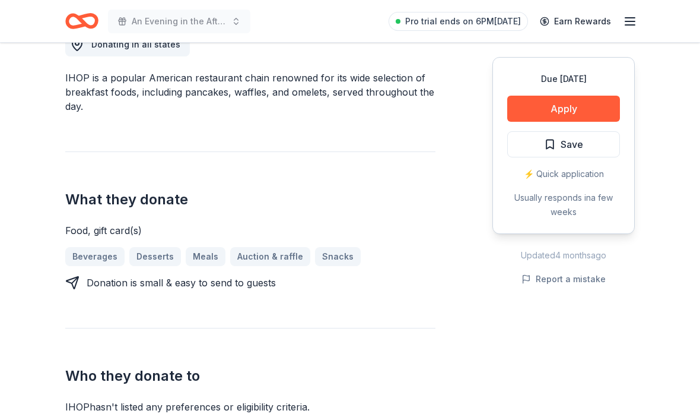
scroll to position [388, 0]
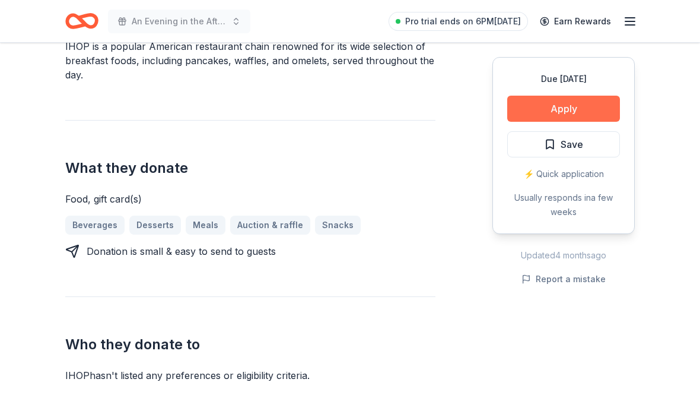
click at [554, 115] on button "Apply" at bounding box center [564, 109] width 113 height 26
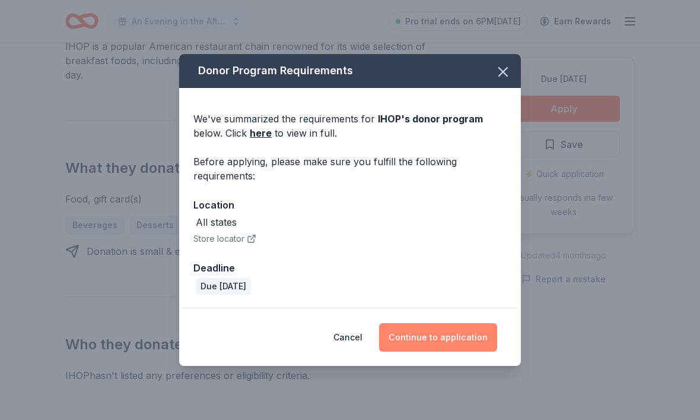
click at [455, 351] on button "Continue to application" at bounding box center [438, 337] width 118 height 28
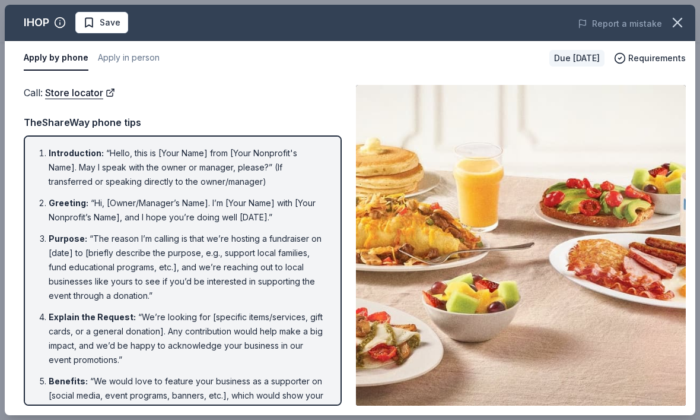
scroll to position [427, 0]
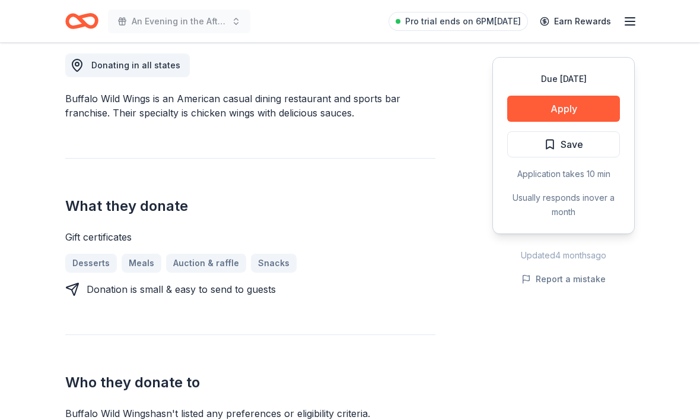
scroll to position [363, 0]
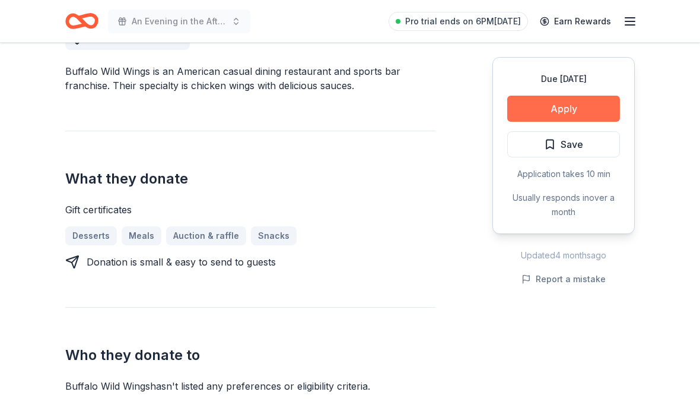
click at [567, 112] on button "Apply" at bounding box center [564, 109] width 113 height 26
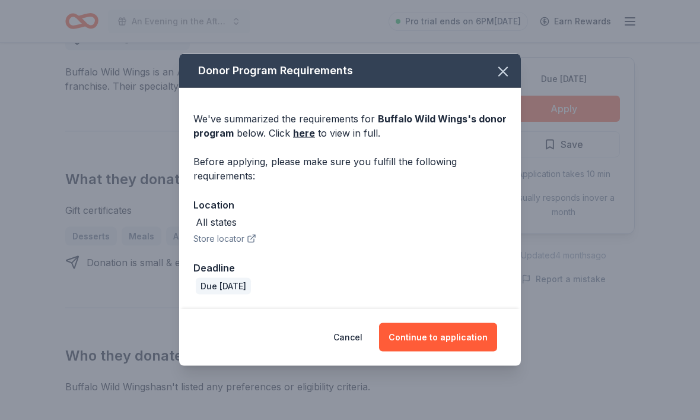
scroll to position [363, 0]
click at [433, 351] on button "Continue to application" at bounding box center [438, 337] width 118 height 28
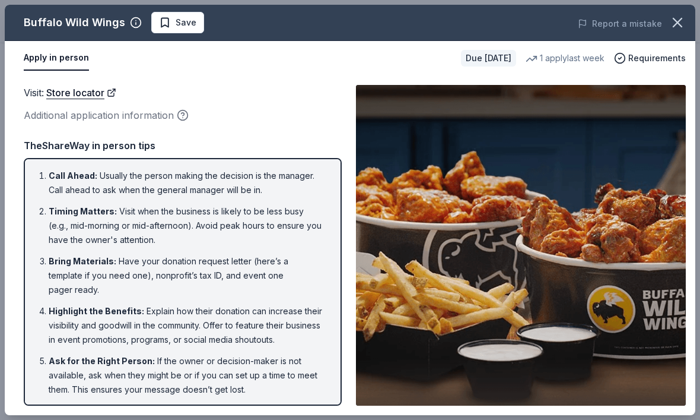
scroll to position [410, 0]
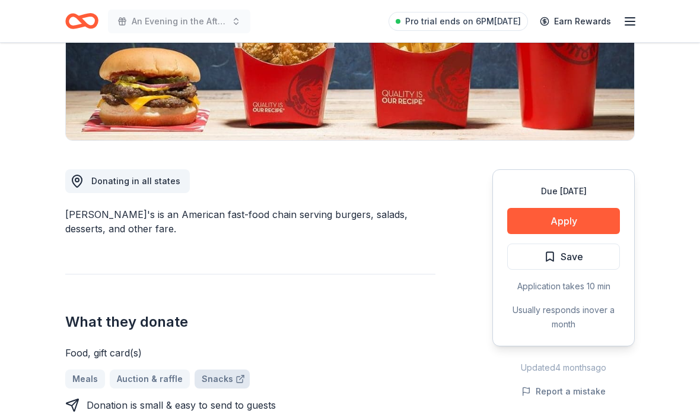
scroll to position [220, 0]
click at [570, 226] on button "Apply" at bounding box center [564, 221] width 113 height 26
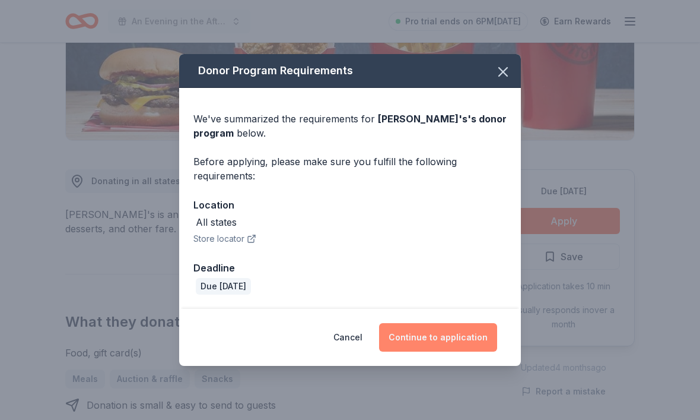
click at [453, 351] on button "Continue to application" at bounding box center [438, 337] width 118 height 28
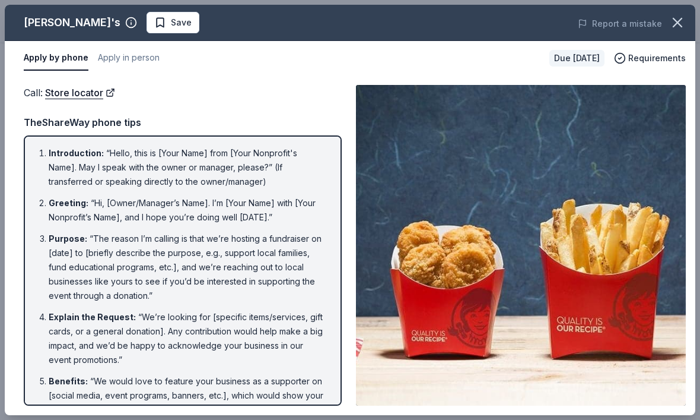
scroll to position [259, 0]
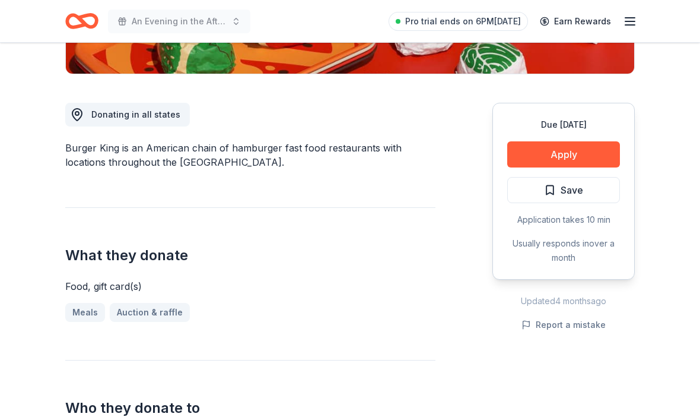
scroll to position [287, 0]
click at [566, 161] on button "Apply" at bounding box center [564, 154] width 113 height 26
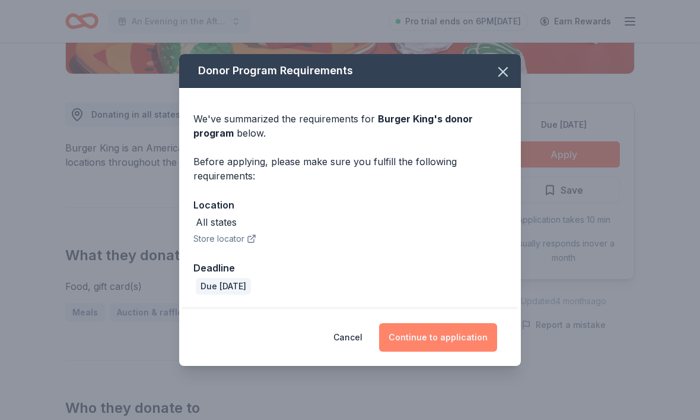
click at [433, 351] on button "Continue to application" at bounding box center [438, 337] width 118 height 28
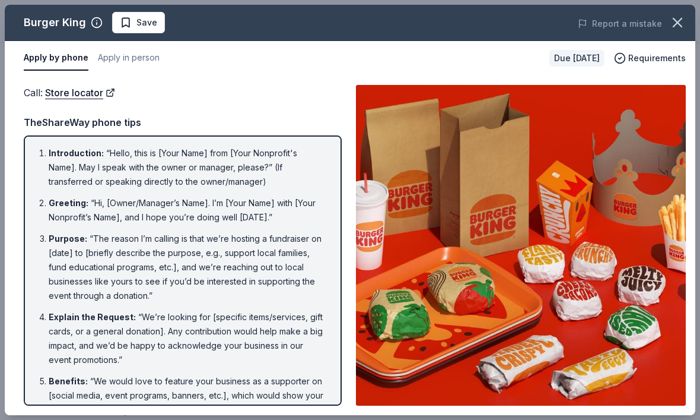
scroll to position [326, 0]
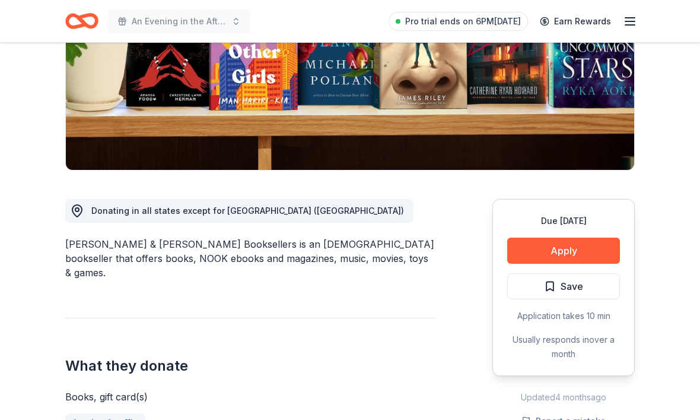
scroll to position [191, 0]
click at [573, 253] on button "Apply" at bounding box center [564, 250] width 113 height 26
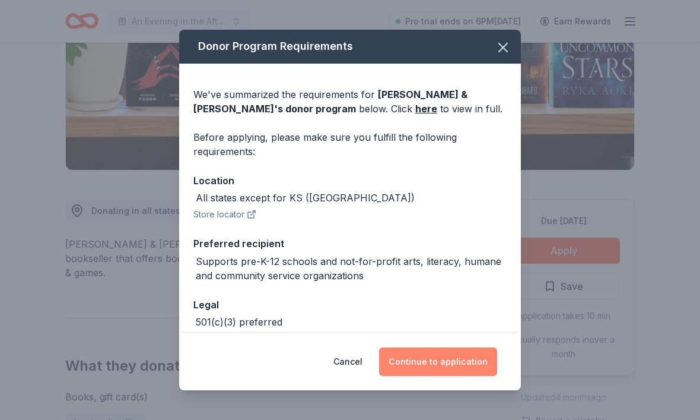
click at [408, 376] on button "Continue to application" at bounding box center [438, 361] width 118 height 28
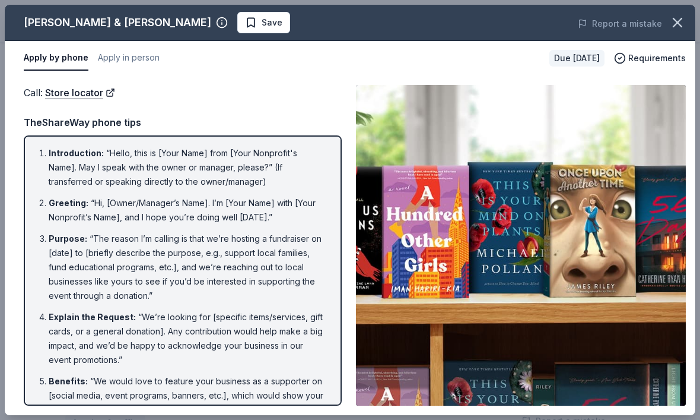
scroll to position [230, 0]
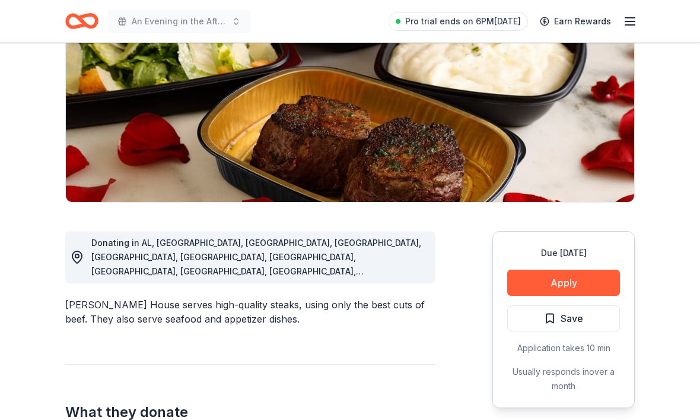
scroll to position [188, 0]
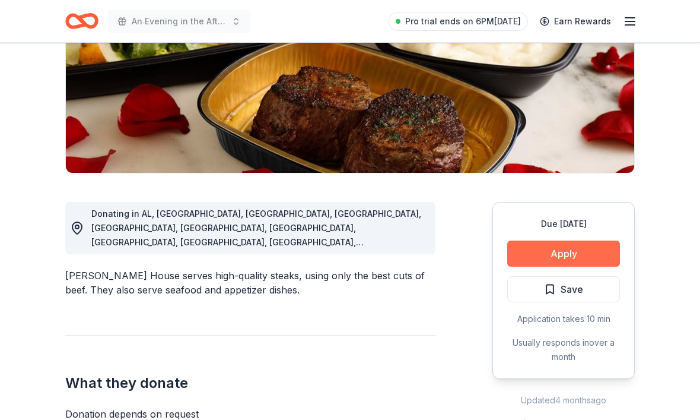
click at [547, 259] on button "Apply" at bounding box center [564, 253] width 113 height 26
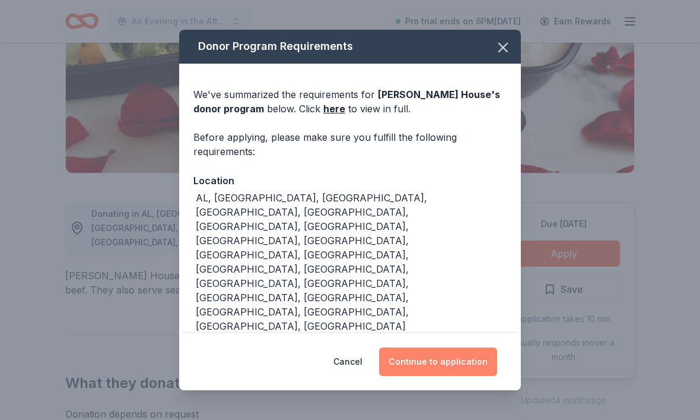
click at [446, 371] on button "Continue to application" at bounding box center [438, 361] width 118 height 28
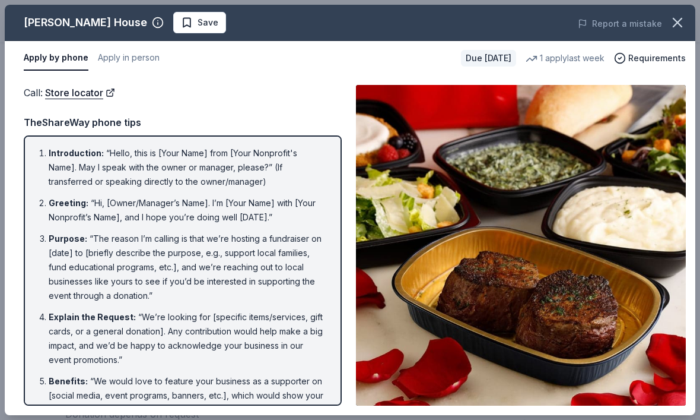
scroll to position [227, 0]
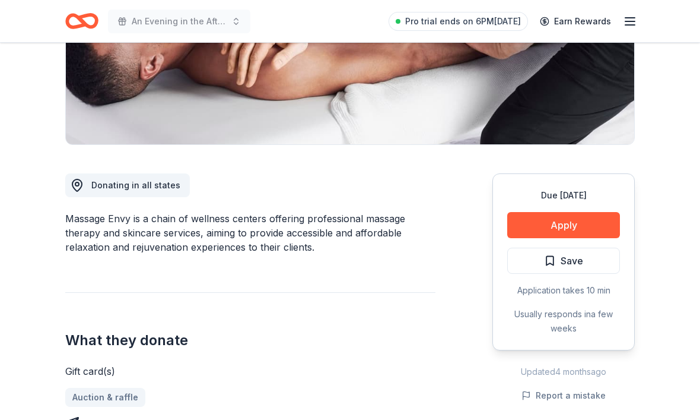
scroll to position [220, 0]
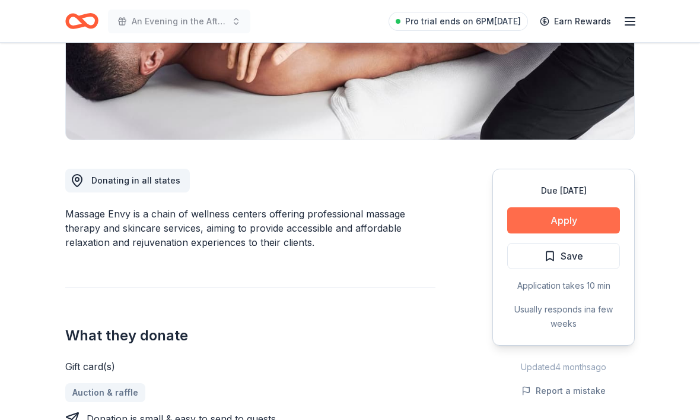
click at [540, 220] on button "Apply" at bounding box center [564, 221] width 113 height 26
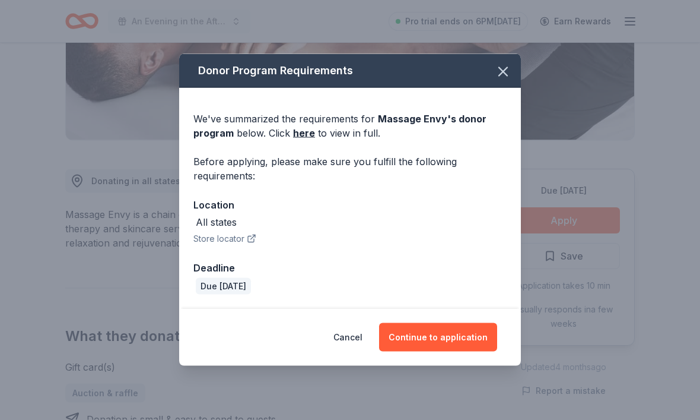
scroll to position [221, 0]
click at [447, 351] on button "Continue to application" at bounding box center [438, 337] width 118 height 28
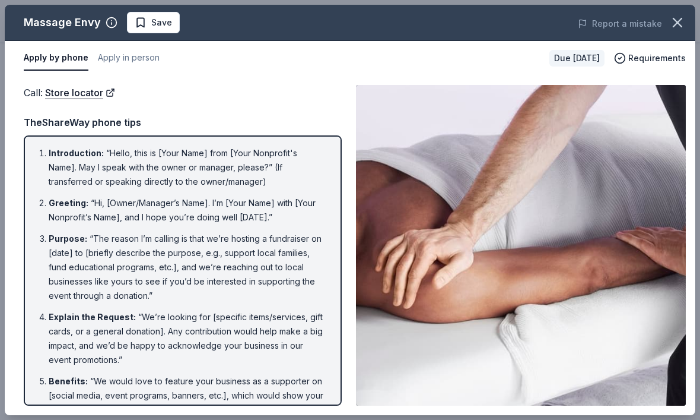
scroll to position [260, 0]
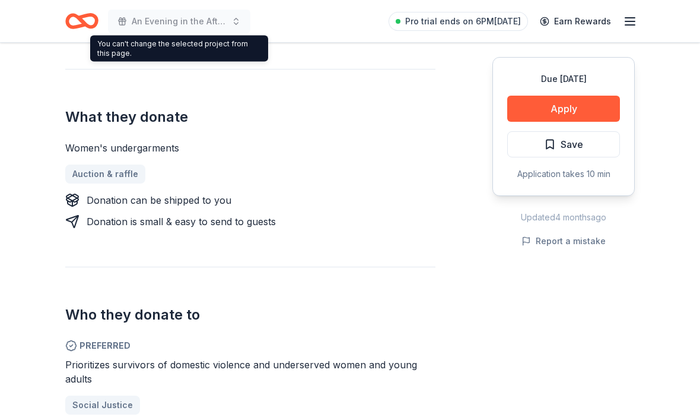
scroll to position [427, 0]
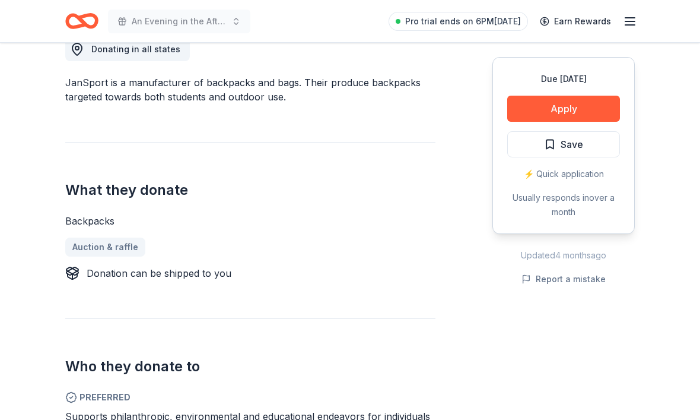
scroll to position [375, 0]
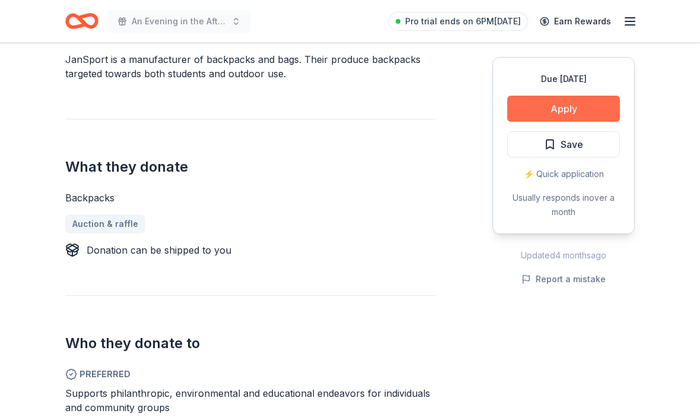
click at [549, 113] on button "Apply" at bounding box center [564, 109] width 113 height 26
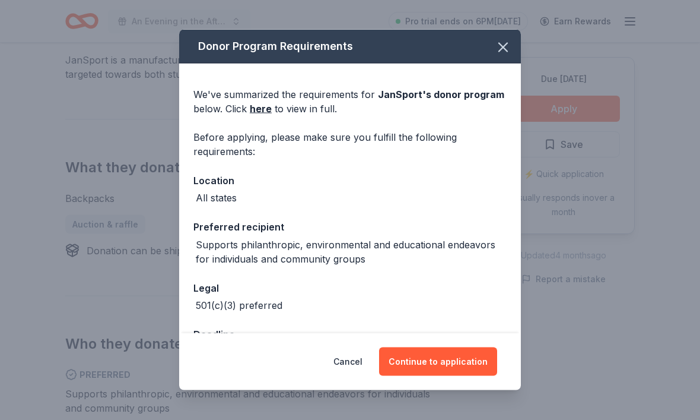
scroll to position [375, 0]
click at [420, 376] on button "Continue to application" at bounding box center [438, 361] width 118 height 28
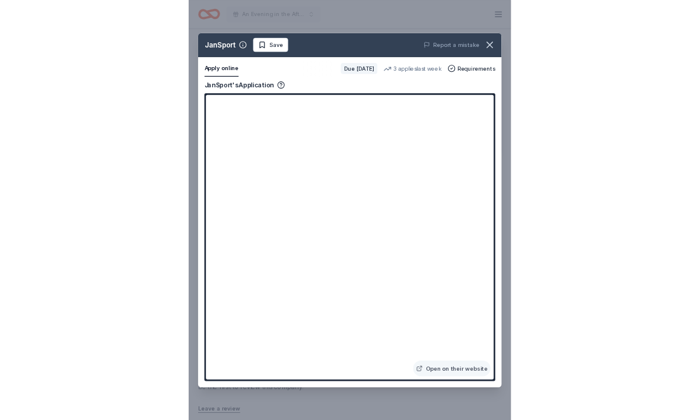
scroll to position [808, 0]
